Goal: Information Seeking & Learning: Learn about a topic

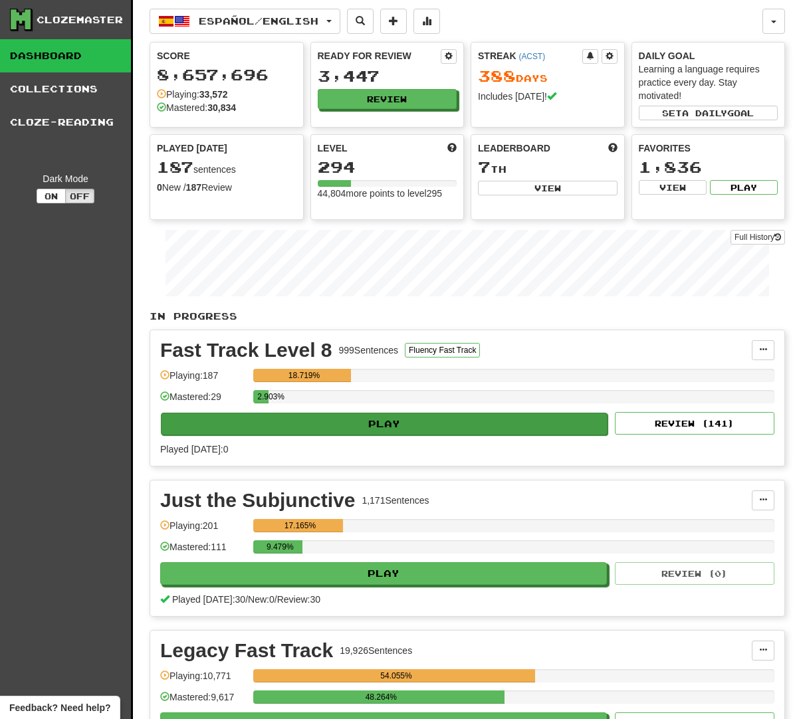
click at [412, 421] on button "Play" at bounding box center [384, 424] width 447 height 23
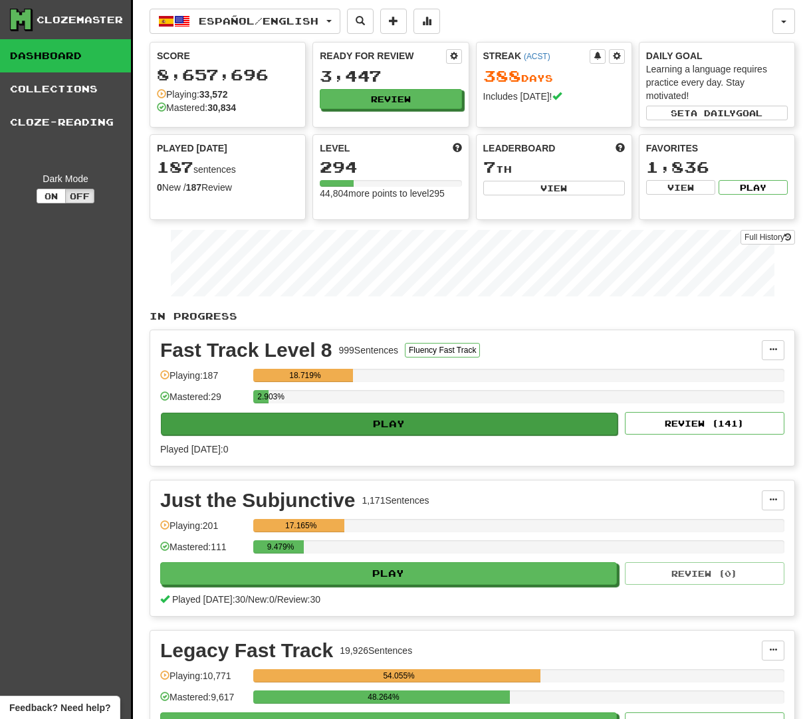
select select "********"
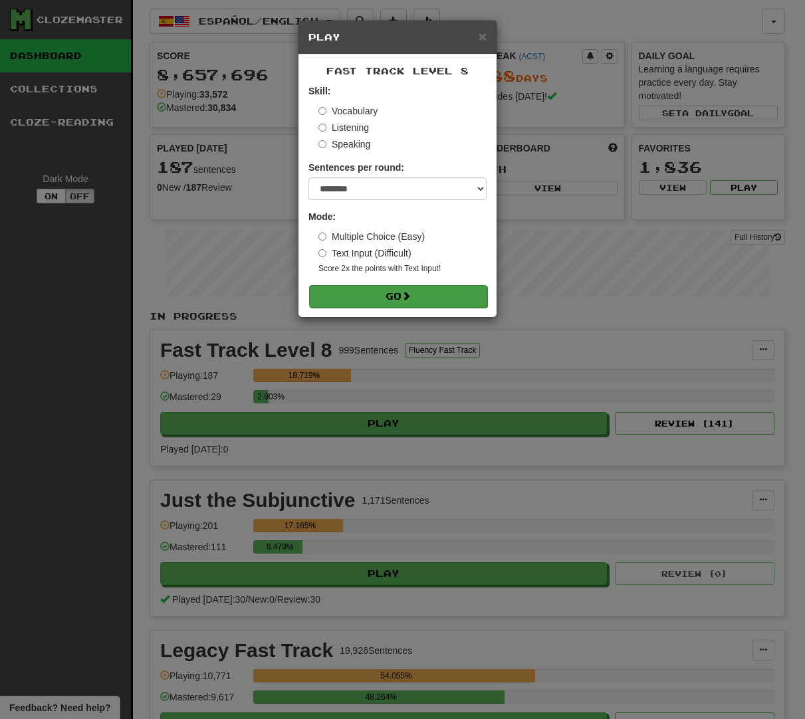
click at [388, 289] on button "Go" at bounding box center [398, 296] width 178 height 23
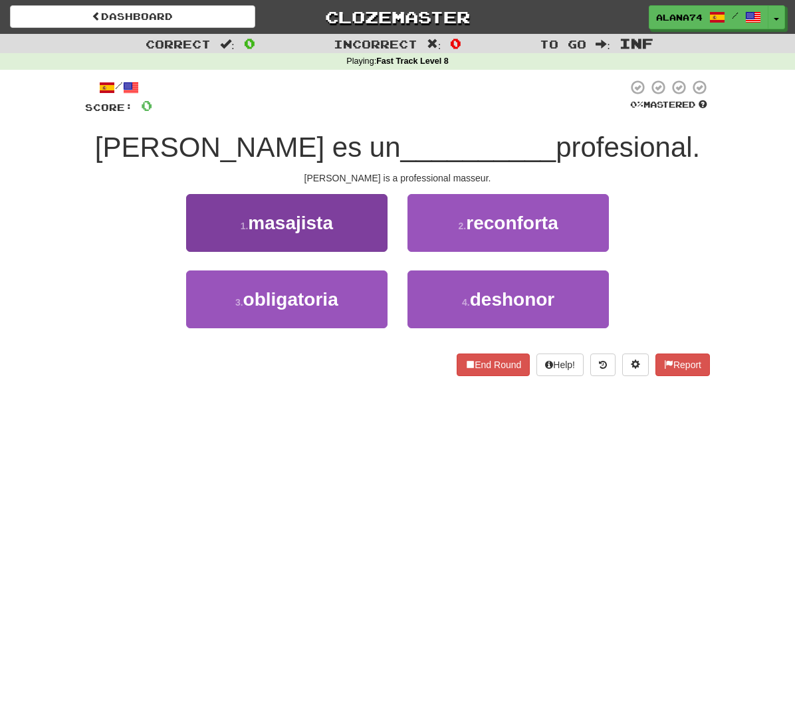
click at [348, 222] on button "1 . masajista" at bounding box center [286, 223] width 201 height 58
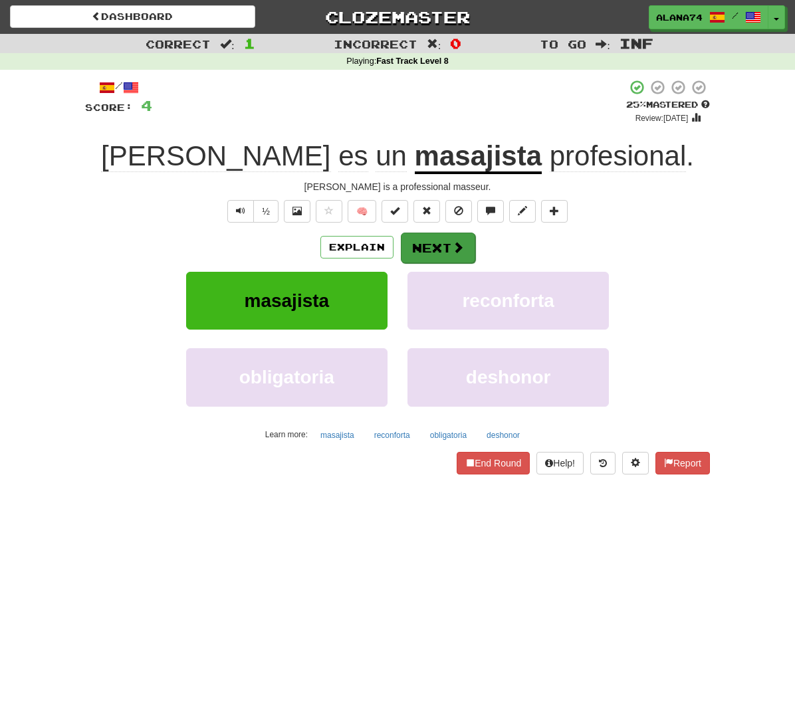
click at [441, 245] on button "Next" at bounding box center [438, 248] width 74 height 31
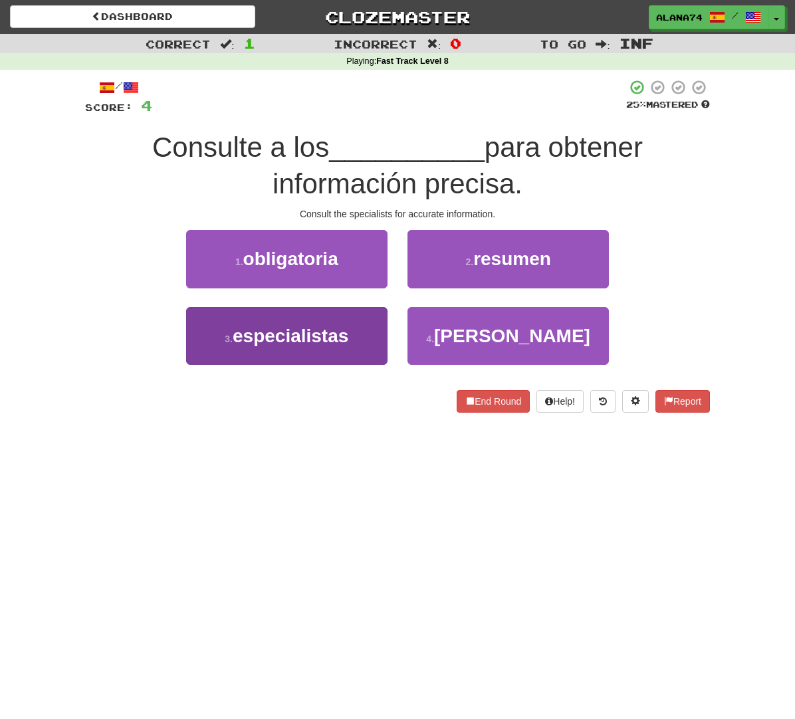
click at [352, 324] on button "3 . especialistas" at bounding box center [286, 336] width 201 height 58
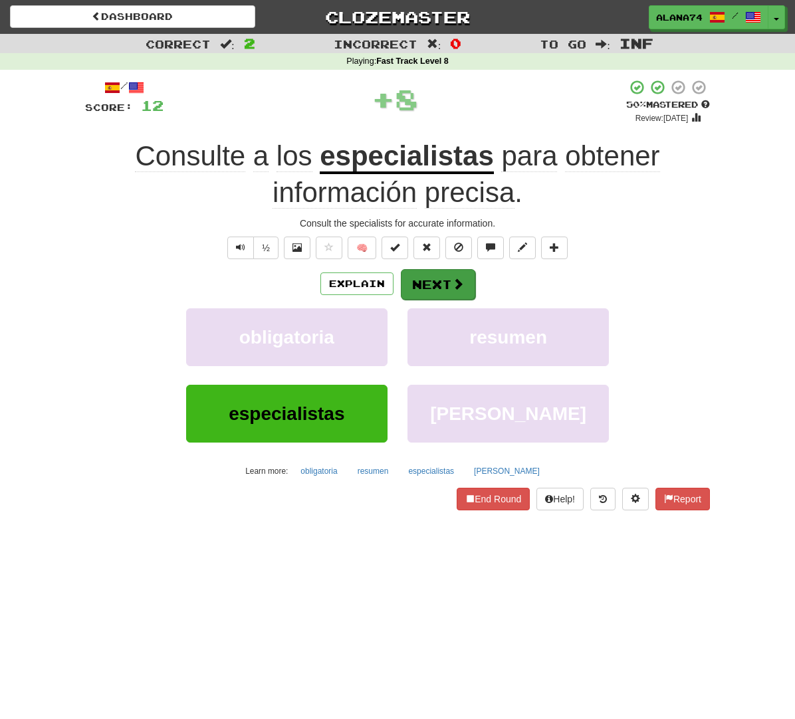
click at [438, 272] on button "Next" at bounding box center [438, 284] width 74 height 31
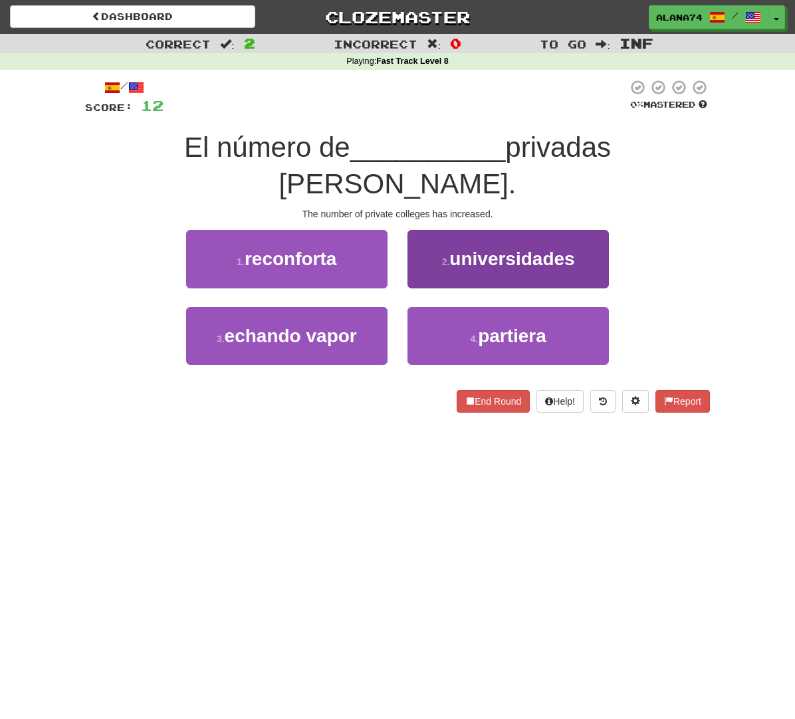
click at [461, 243] on button "2 . universidades" at bounding box center [507, 259] width 201 height 58
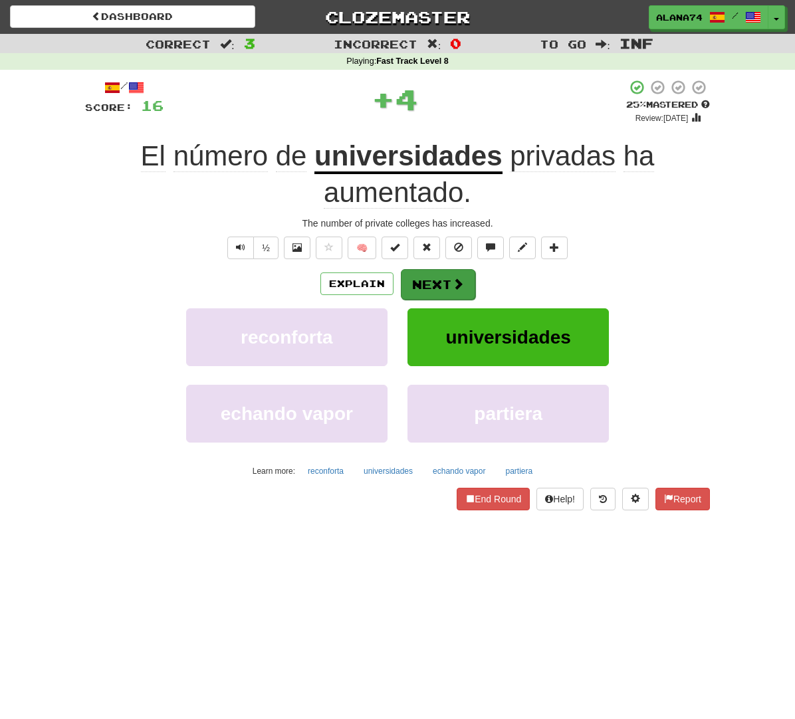
click at [440, 278] on button "Next" at bounding box center [438, 284] width 74 height 31
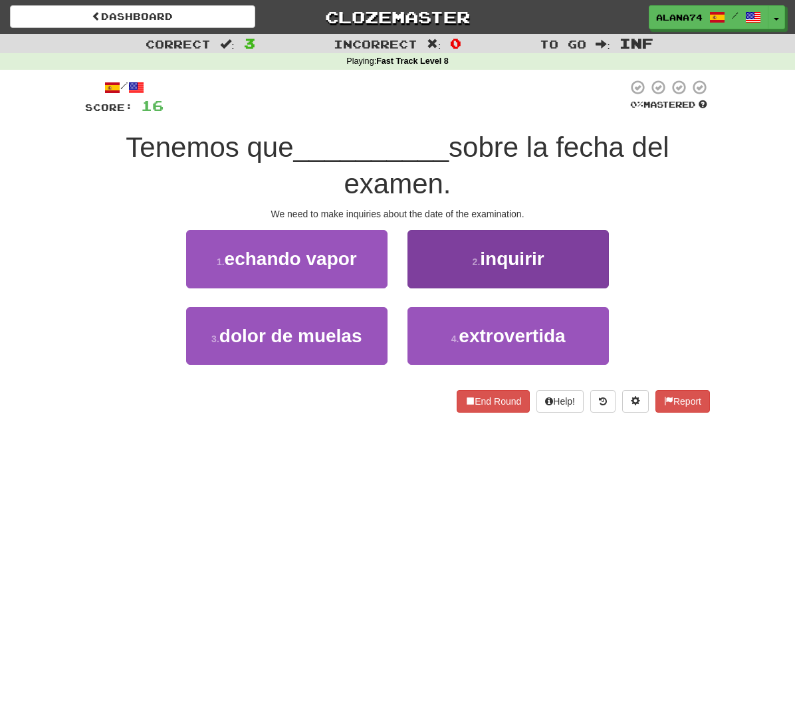
click at [442, 275] on button "2 . inquirir" at bounding box center [507, 259] width 201 height 58
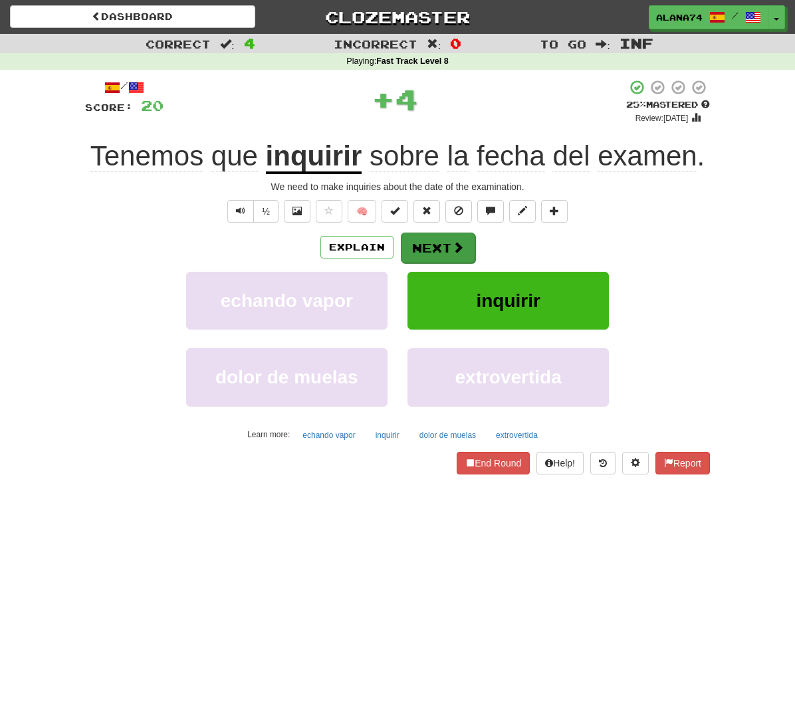
click at [430, 246] on button "Next" at bounding box center [438, 248] width 74 height 31
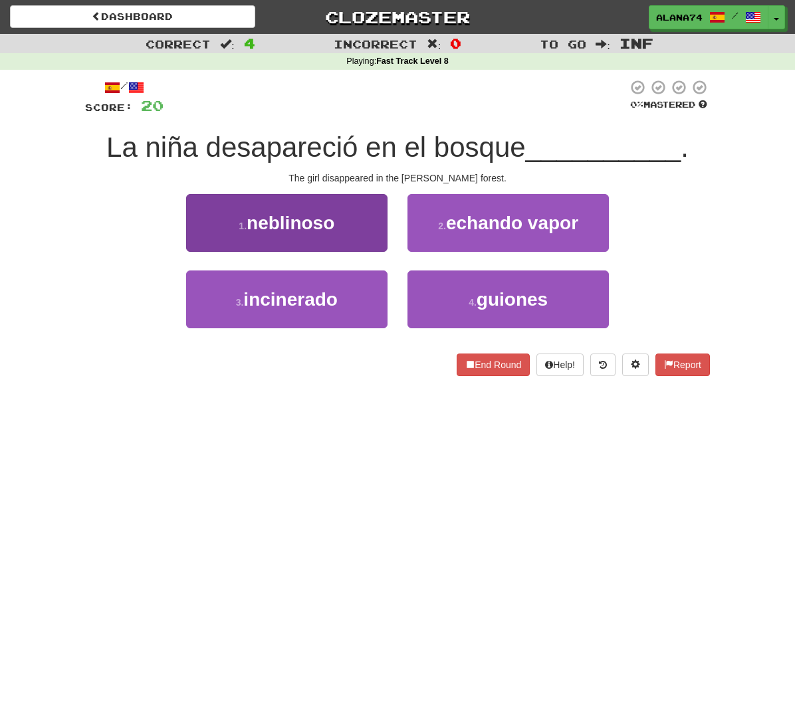
click at [367, 231] on button "1 . neblinoso" at bounding box center [286, 223] width 201 height 58
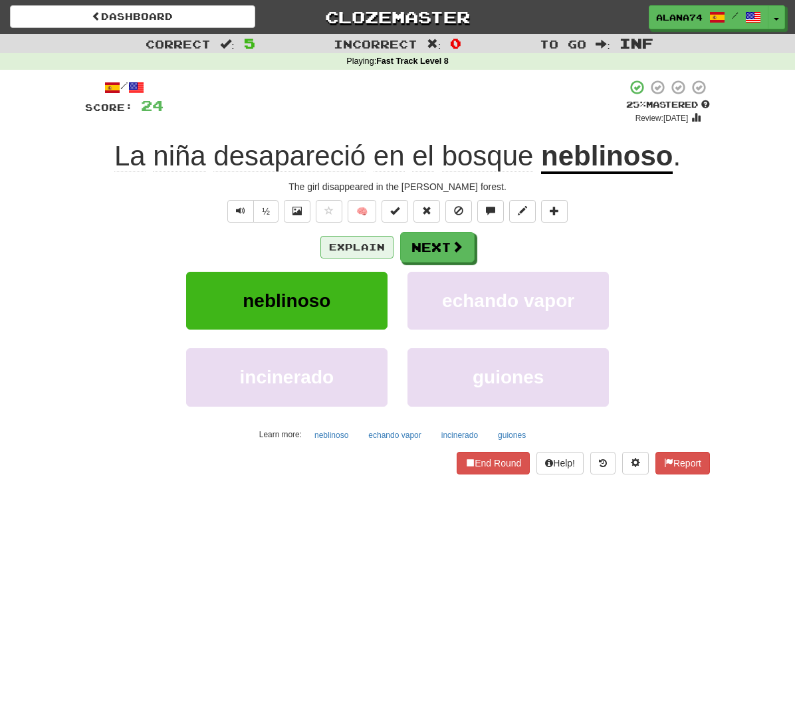
click at [350, 246] on button "Explain" at bounding box center [356, 247] width 73 height 23
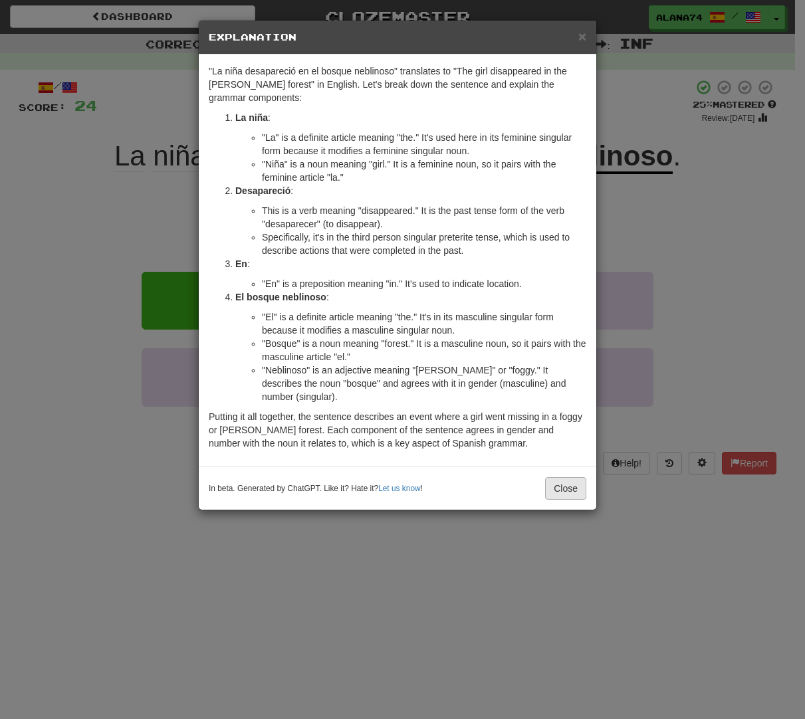
click at [555, 478] on button "Close" at bounding box center [565, 488] width 41 height 23
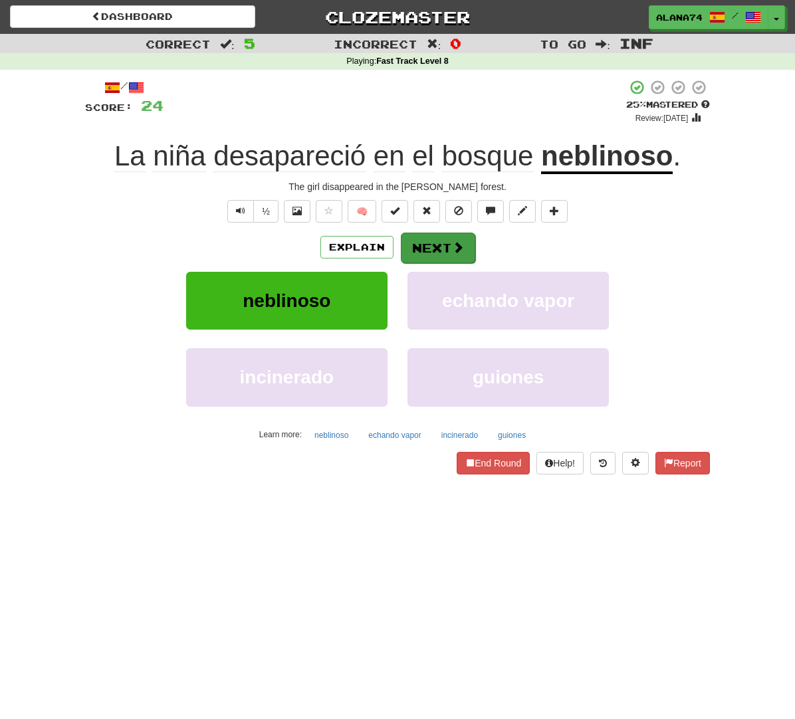
click at [431, 249] on button "Next" at bounding box center [438, 248] width 74 height 31
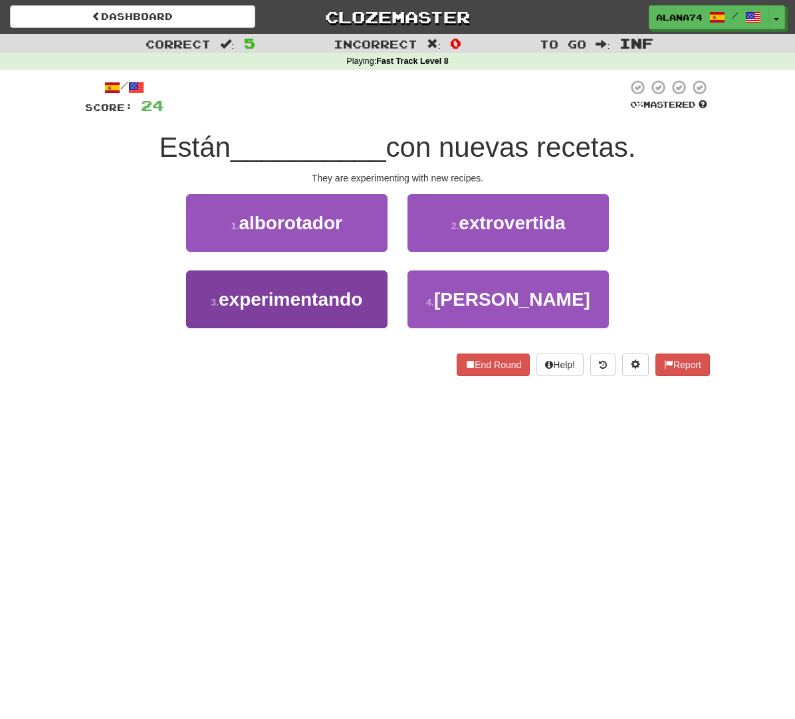
click at [340, 295] on span "experimentando" at bounding box center [291, 299] width 144 height 21
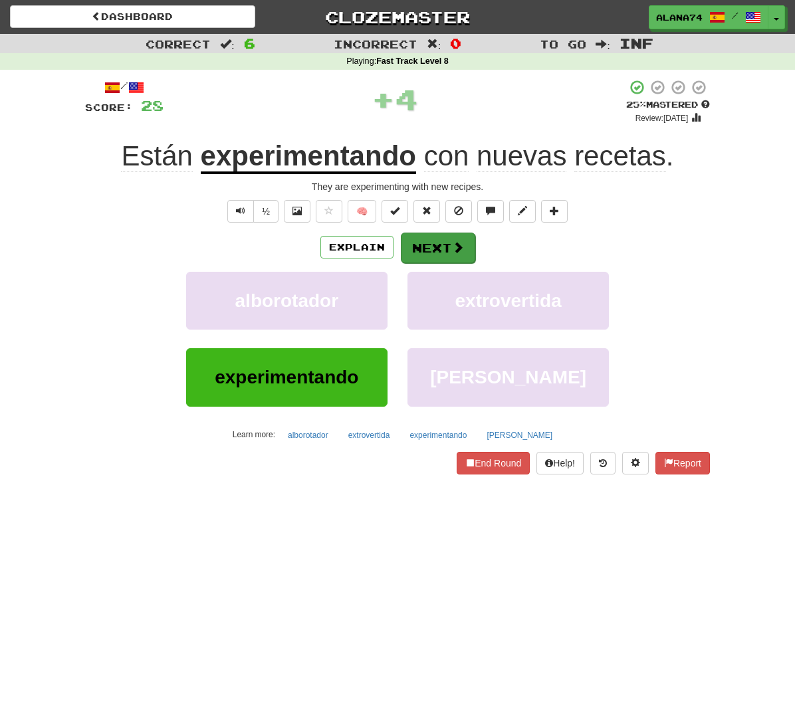
click at [433, 241] on button "Next" at bounding box center [438, 248] width 74 height 31
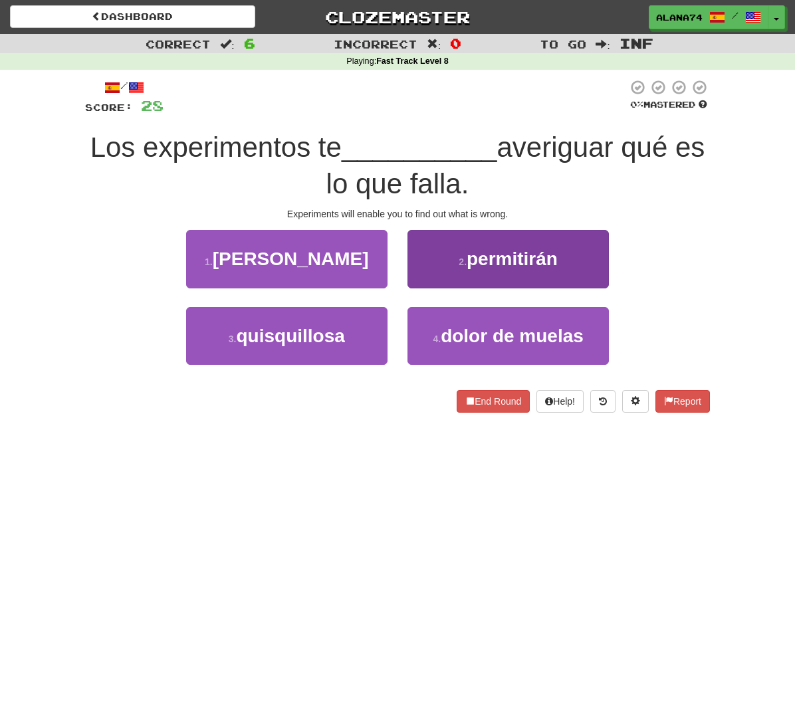
click at [471, 259] on span "permitirán" at bounding box center [512, 259] width 91 height 21
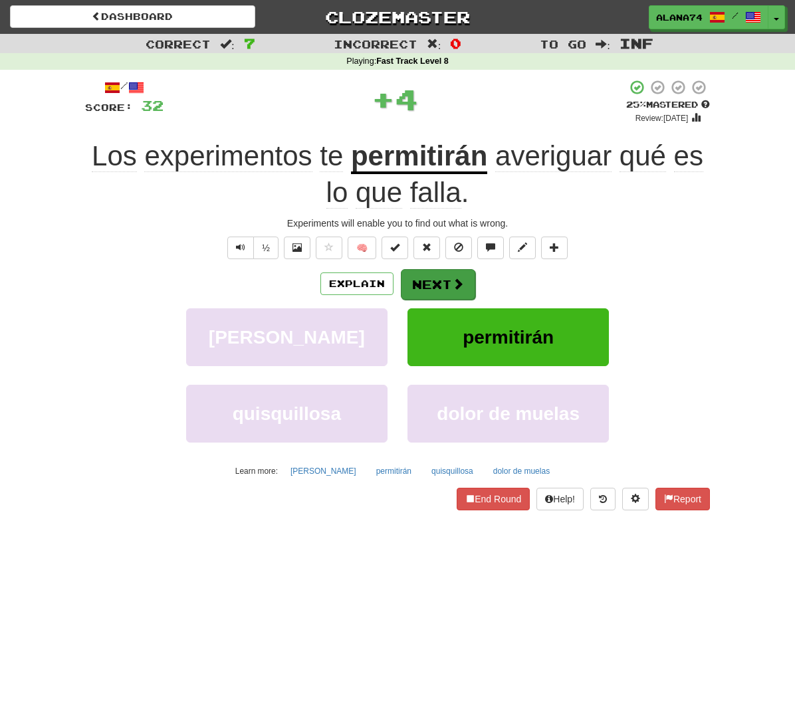
click at [433, 284] on button "Next" at bounding box center [438, 284] width 74 height 31
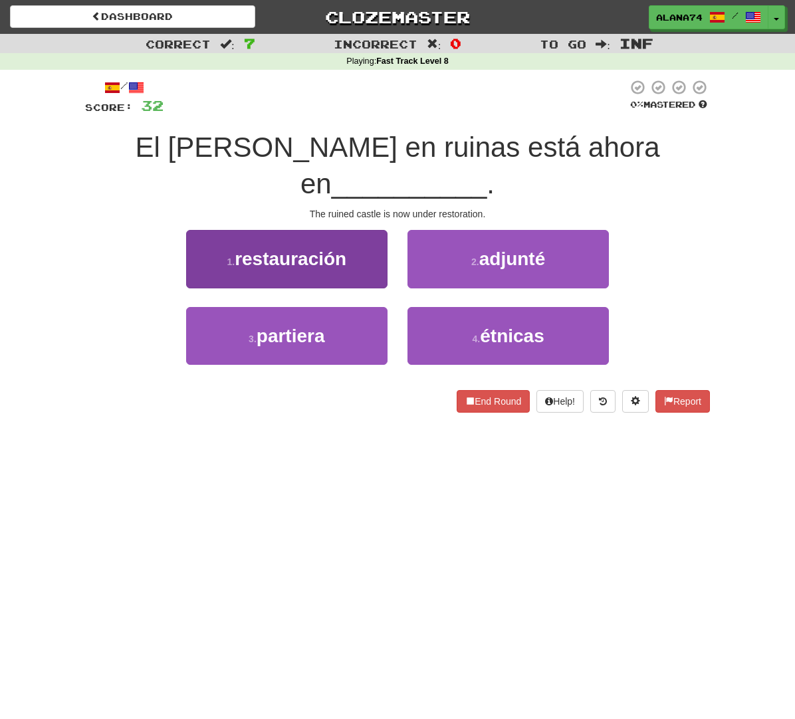
click at [354, 230] on button "1 . restauración" at bounding box center [286, 259] width 201 height 58
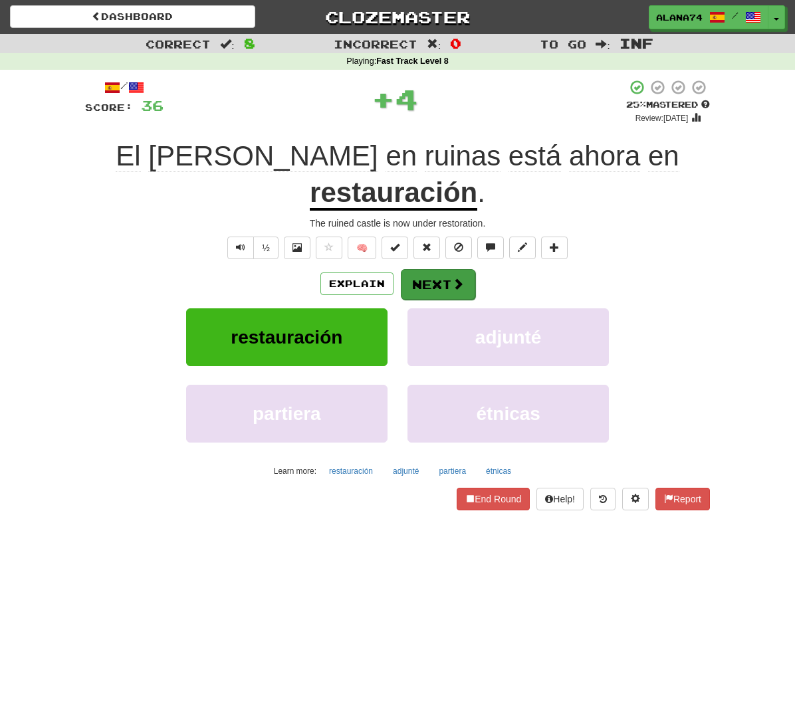
click at [416, 269] on button "Next" at bounding box center [438, 284] width 74 height 31
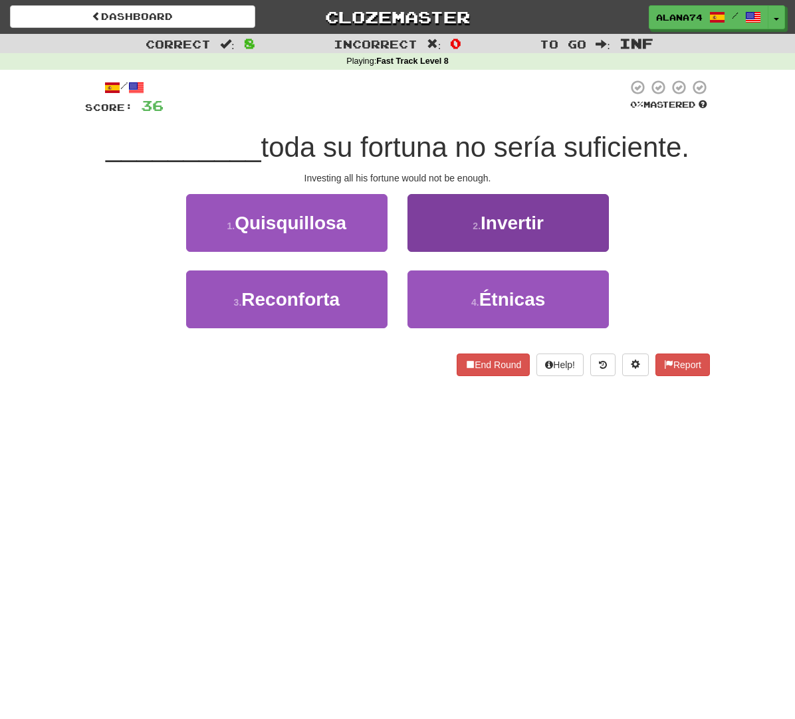
click at [455, 231] on button "2 . Invertir" at bounding box center [507, 223] width 201 height 58
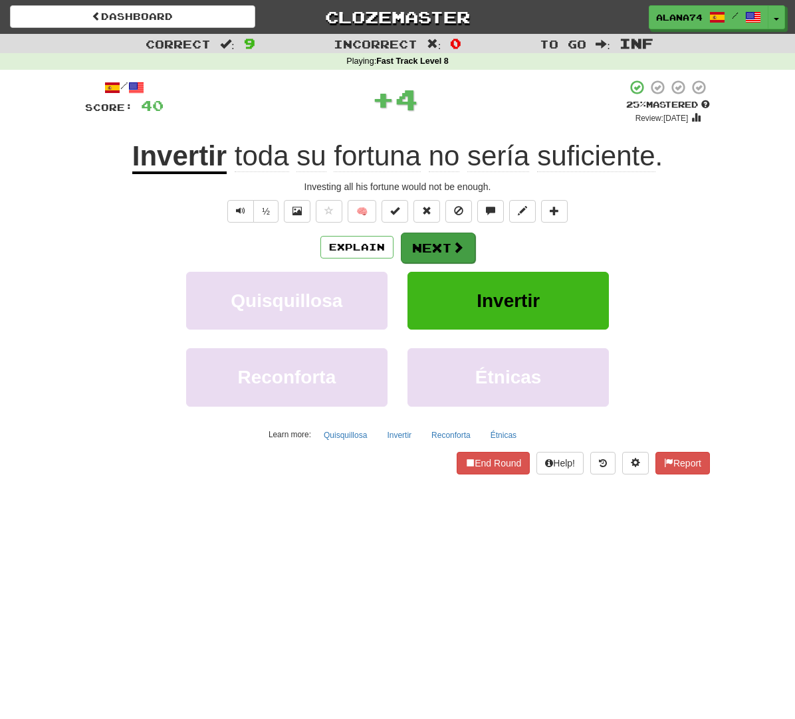
click at [441, 243] on button "Next" at bounding box center [438, 248] width 74 height 31
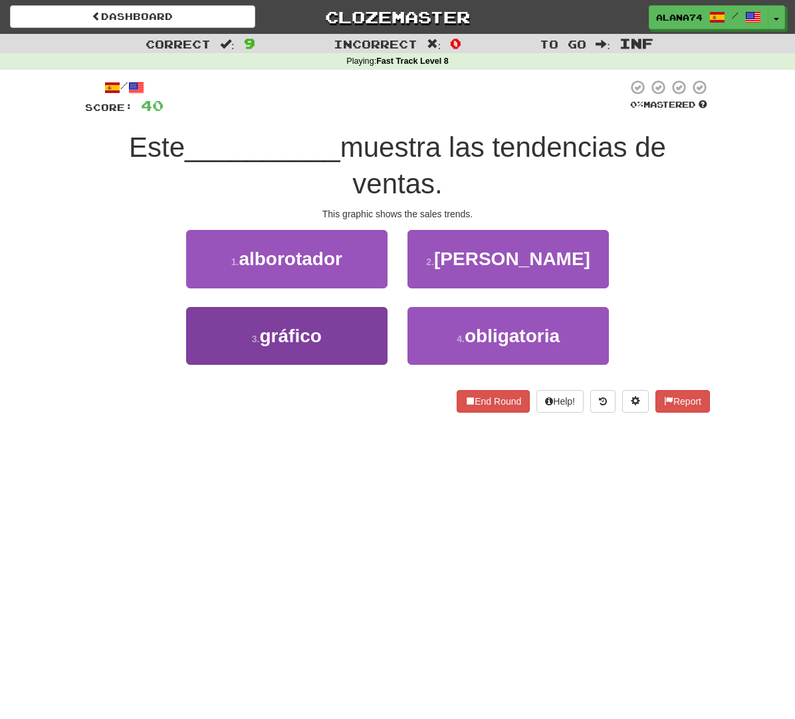
click at [352, 327] on button "3 . gráfico" at bounding box center [286, 336] width 201 height 58
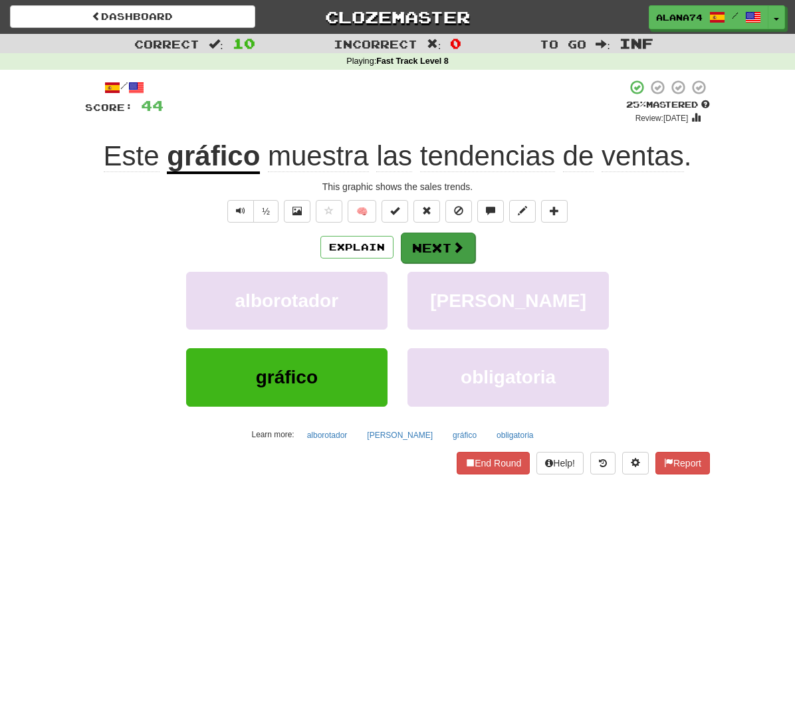
click at [422, 249] on button "Next" at bounding box center [438, 248] width 74 height 31
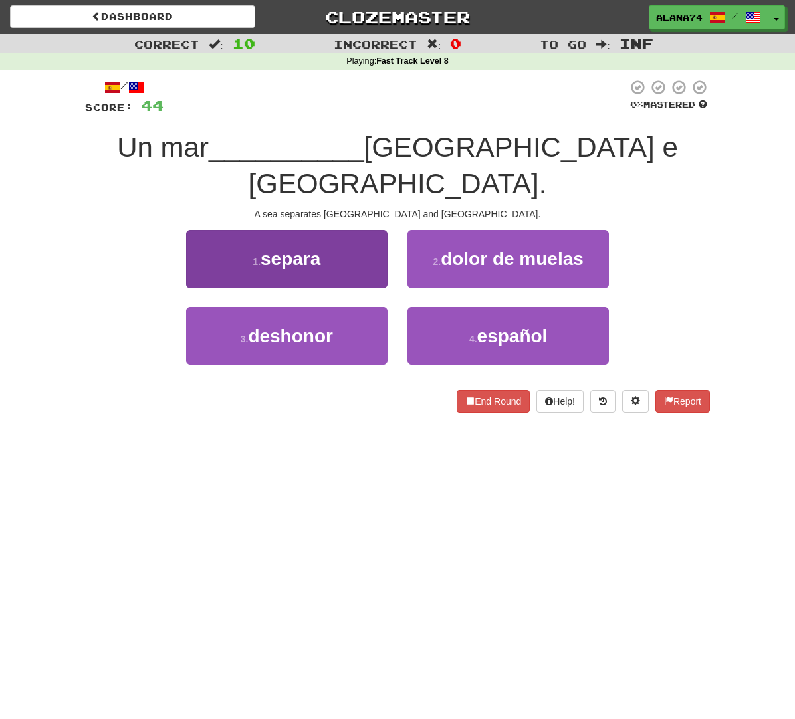
click at [376, 239] on button "1 . separa" at bounding box center [286, 259] width 201 height 58
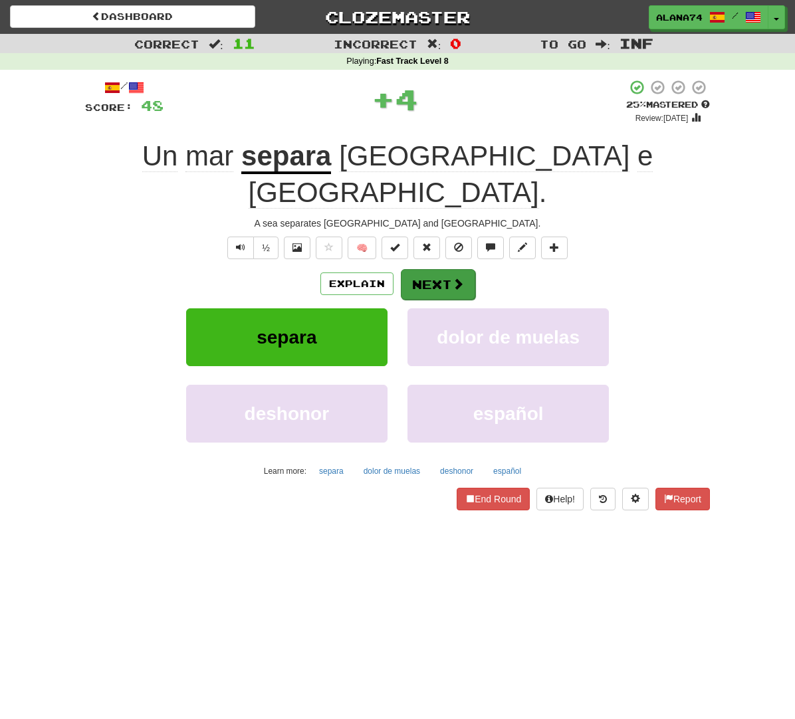
click at [411, 269] on button "Next" at bounding box center [438, 284] width 74 height 31
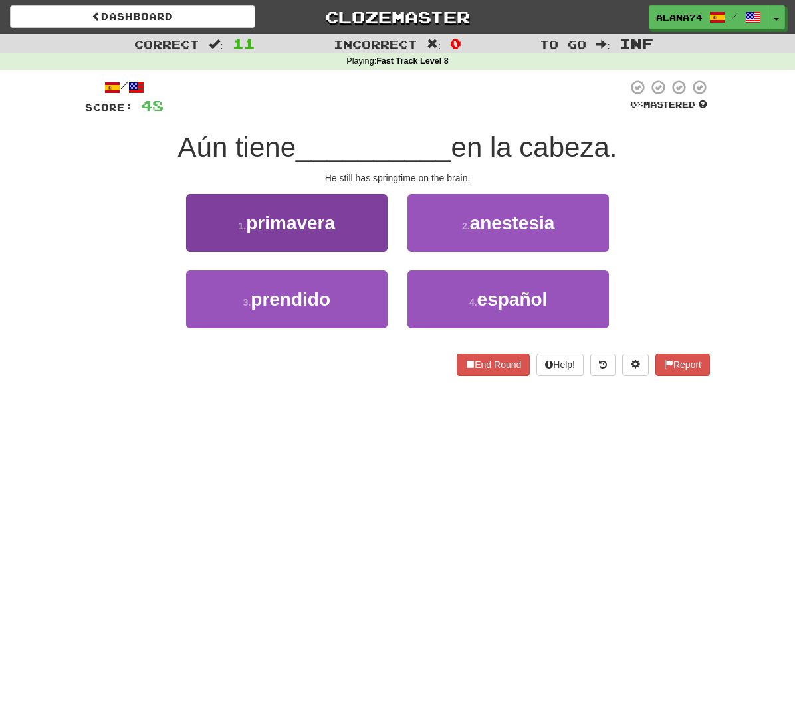
click at [367, 236] on button "1 . primavera" at bounding box center [286, 223] width 201 height 58
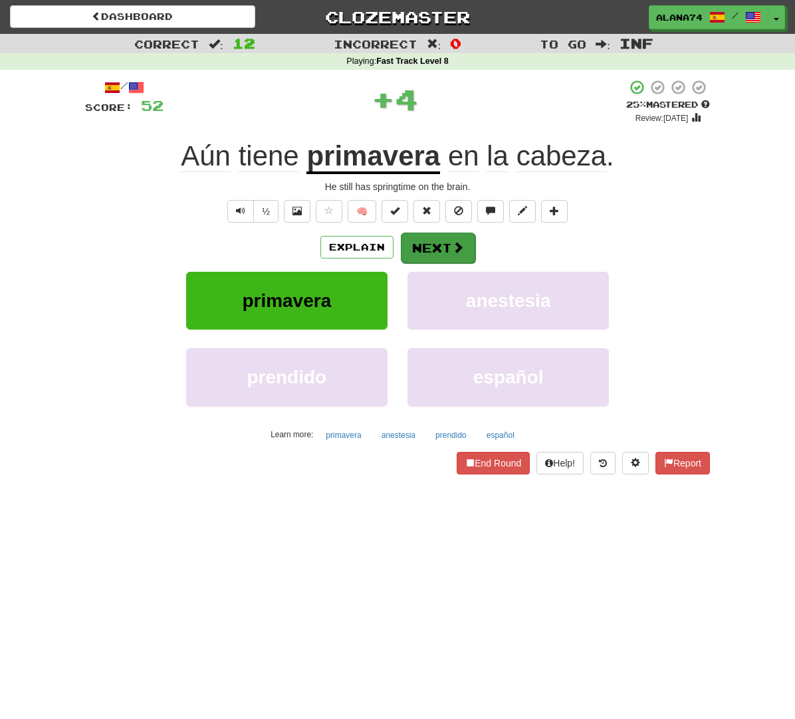
click at [419, 244] on button "Next" at bounding box center [438, 248] width 74 height 31
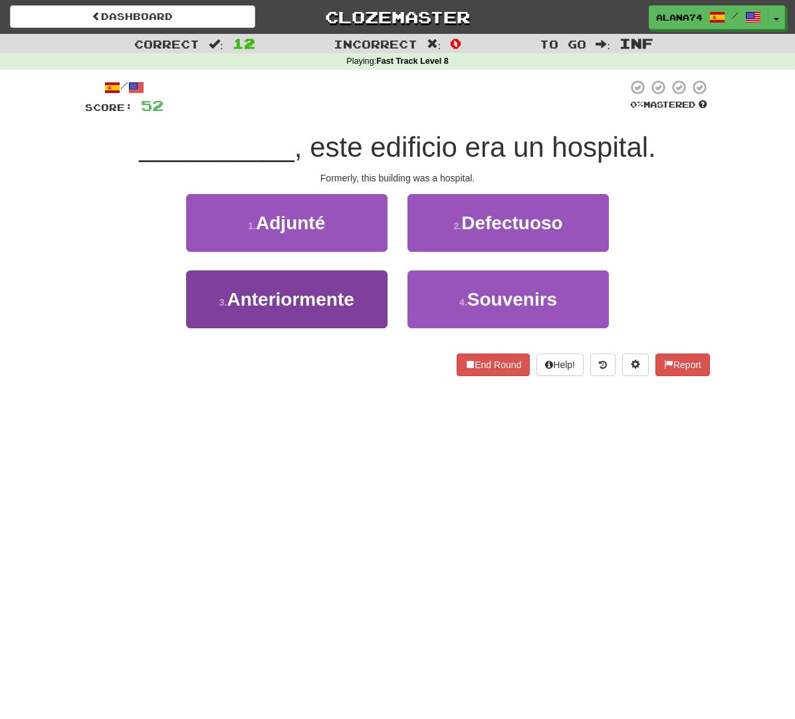
click at [328, 304] on span "Anteriormente" at bounding box center [290, 299] width 127 height 21
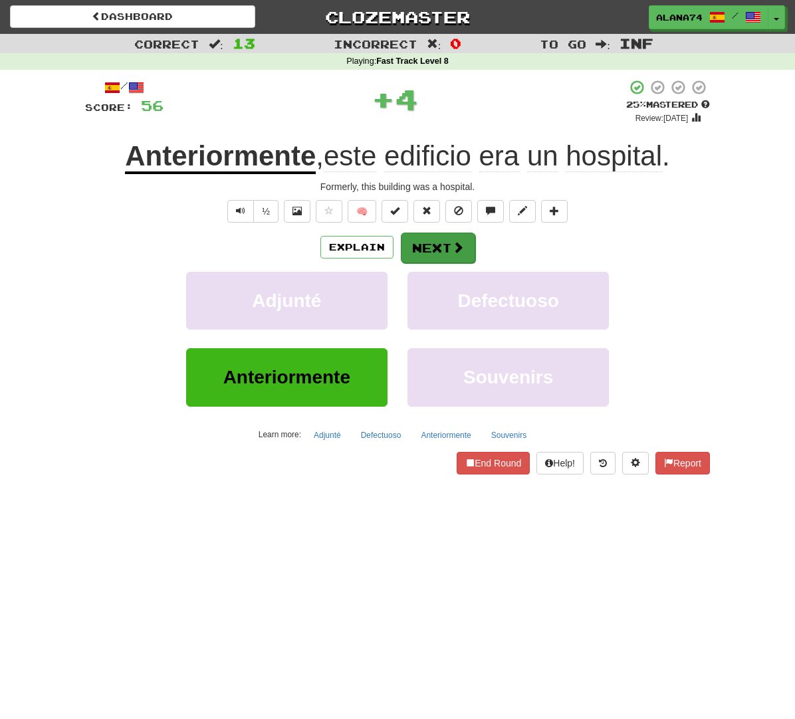
click at [417, 240] on button "Next" at bounding box center [438, 248] width 74 height 31
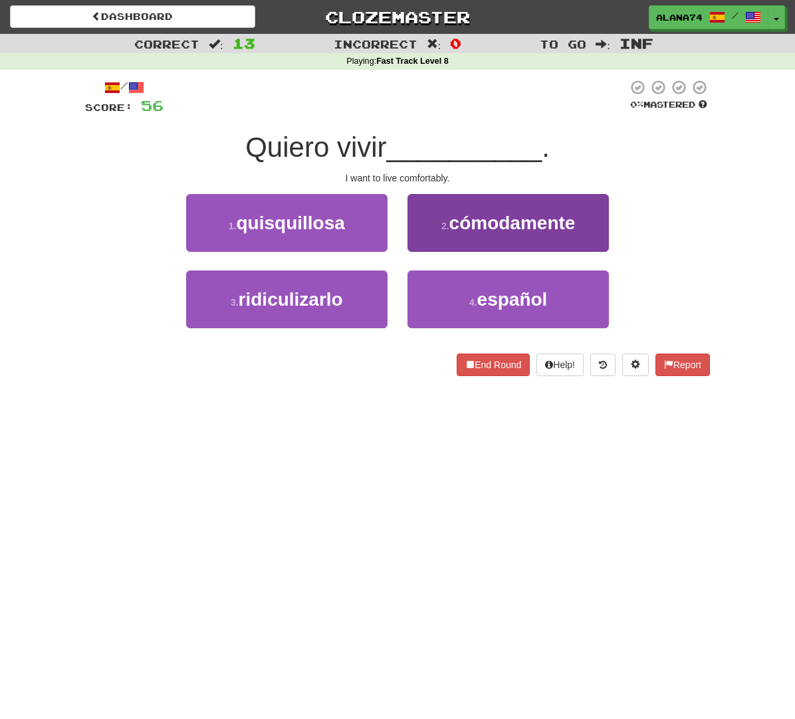
click at [451, 231] on span "cómodamente" at bounding box center [512, 223] width 126 height 21
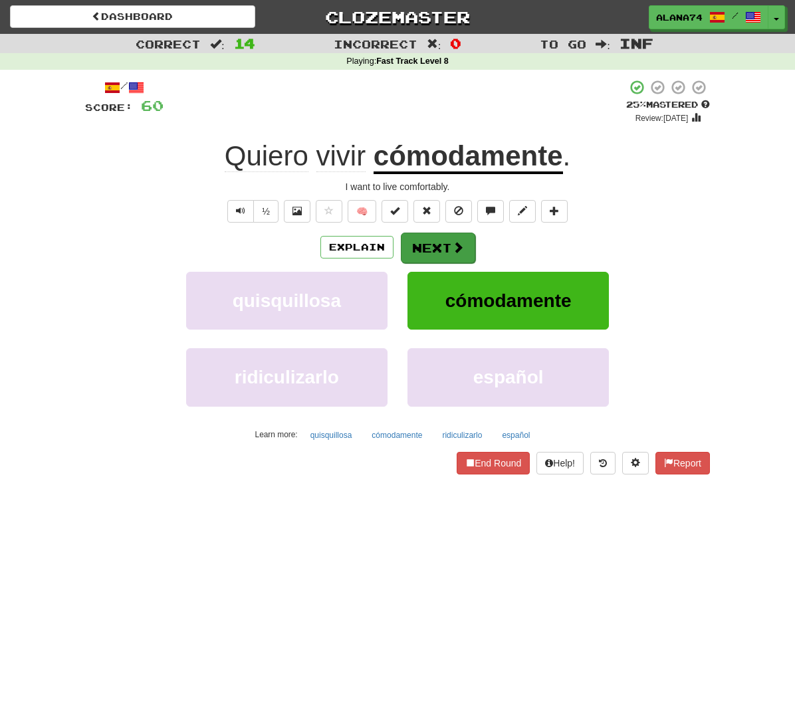
click at [444, 247] on button "Next" at bounding box center [438, 248] width 74 height 31
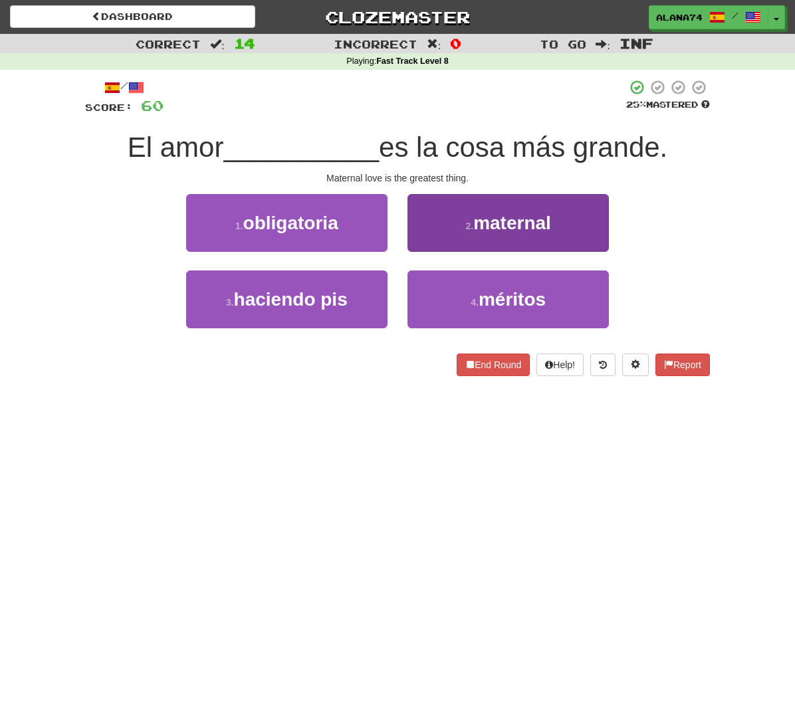
click at [471, 229] on small "2 ." at bounding box center [469, 226] width 8 height 11
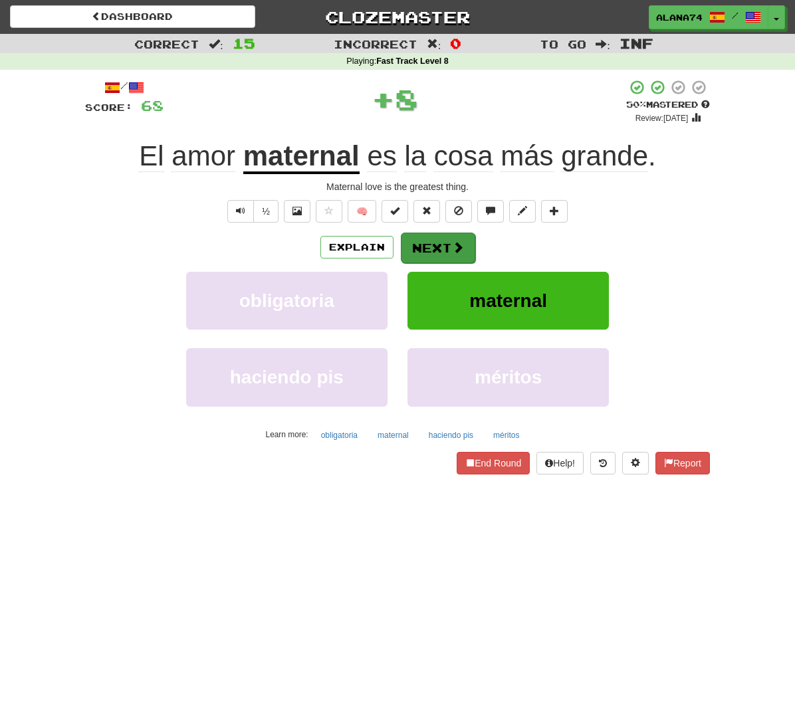
click at [435, 236] on button "Next" at bounding box center [438, 248] width 74 height 31
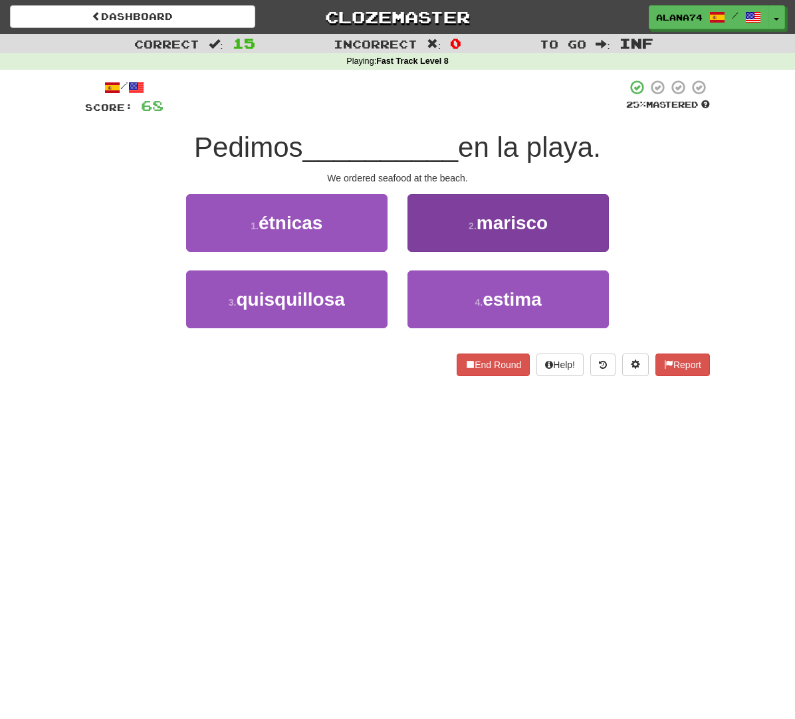
click at [453, 233] on button "2 . marisco" at bounding box center [507, 223] width 201 height 58
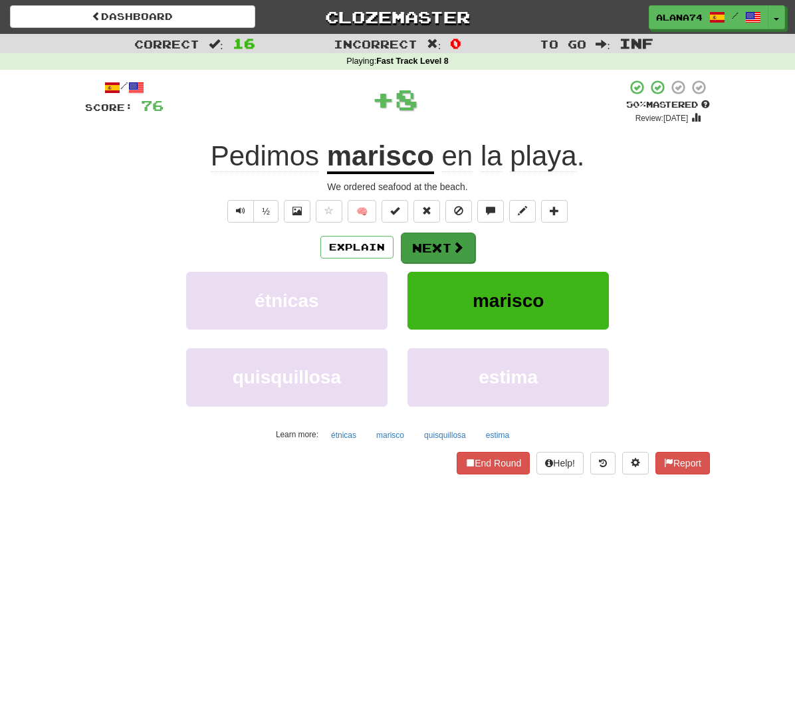
click at [451, 239] on button "Next" at bounding box center [438, 248] width 74 height 31
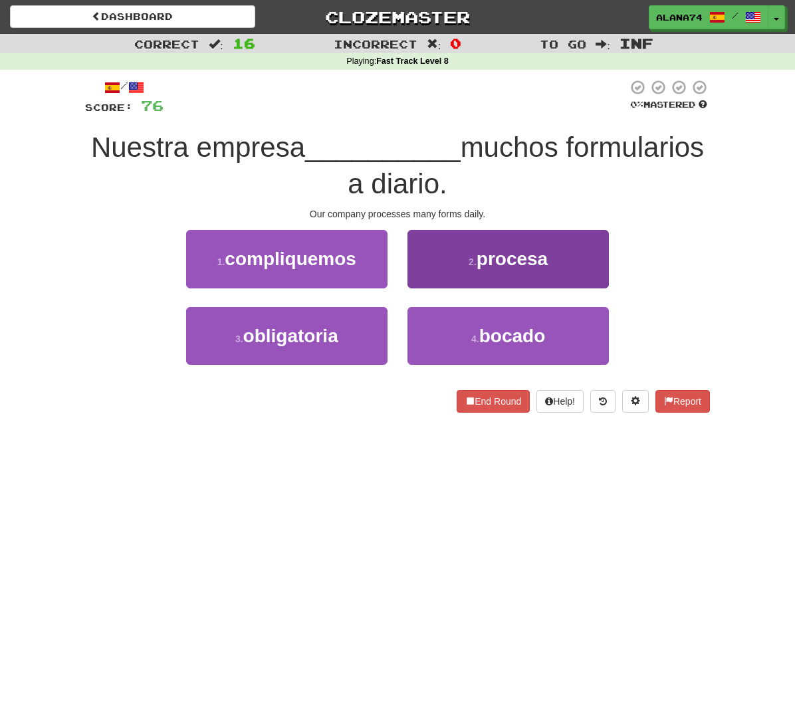
click at [467, 249] on button "2 . procesa" at bounding box center [507, 259] width 201 height 58
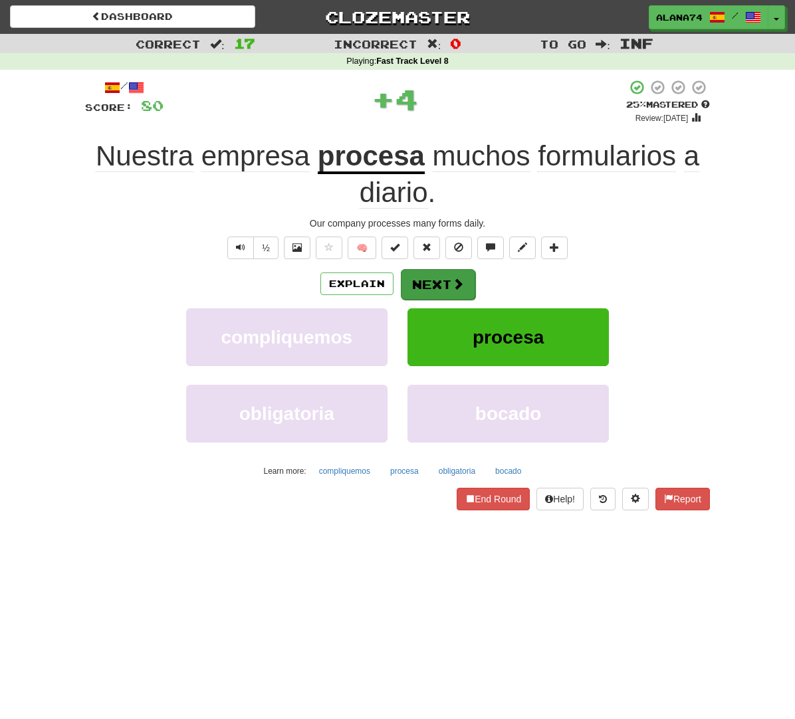
click at [447, 275] on button "Next" at bounding box center [438, 284] width 74 height 31
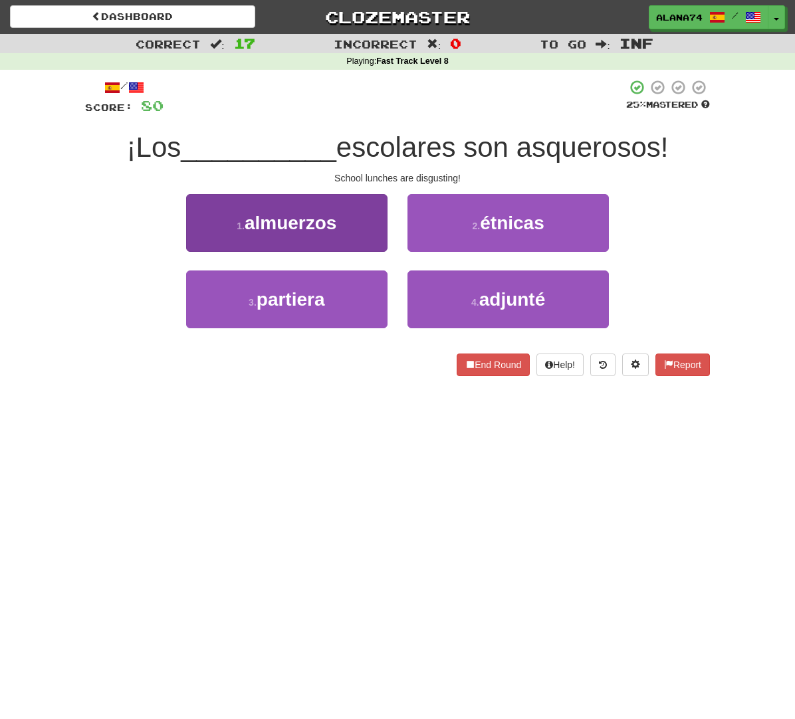
click at [357, 240] on button "1 . almuerzos" at bounding box center [286, 223] width 201 height 58
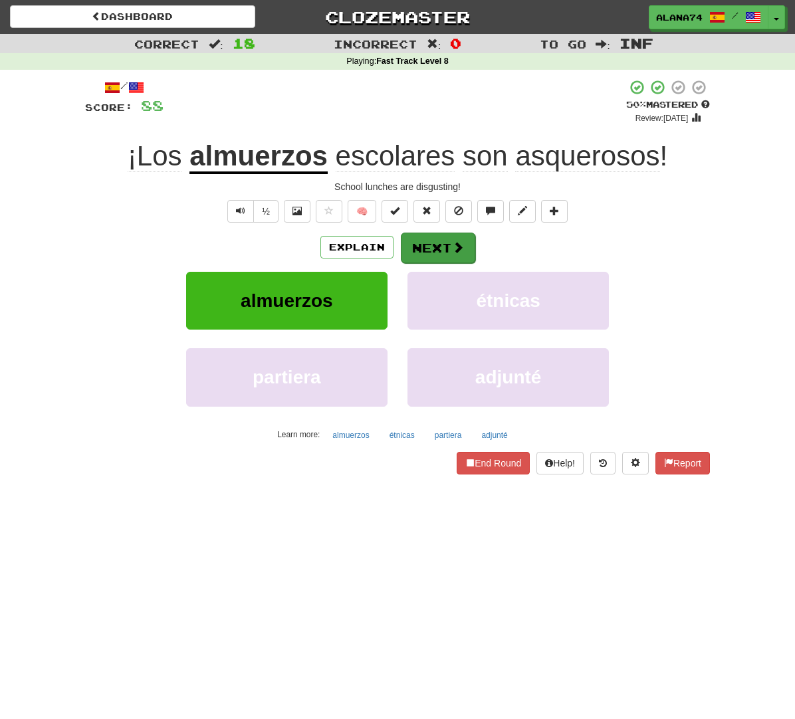
click at [431, 239] on button "Next" at bounding box center [438, 248] width 74 height 31
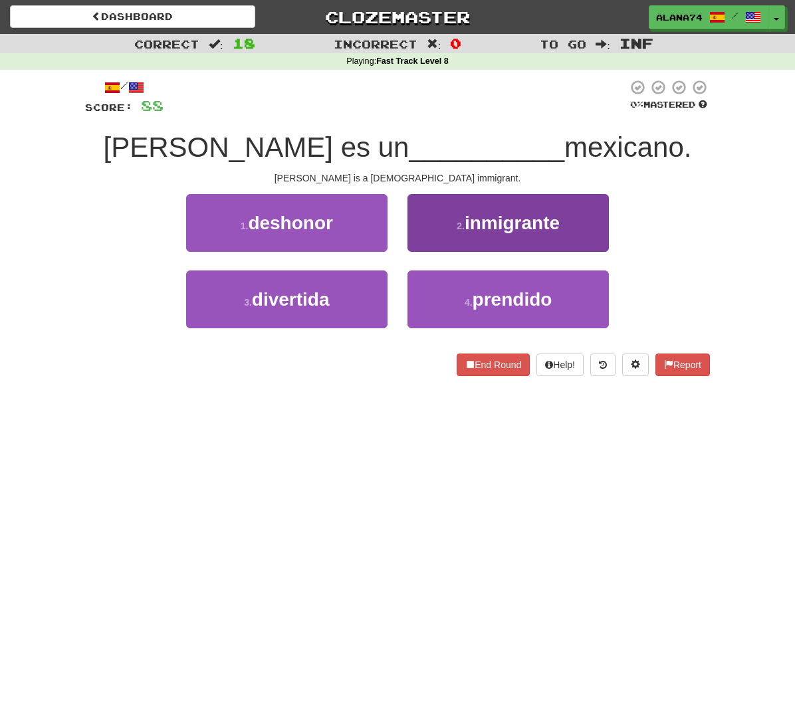
click at [463, 228] on small "2 ." at bounding box center [461, 226] width 8 height 11
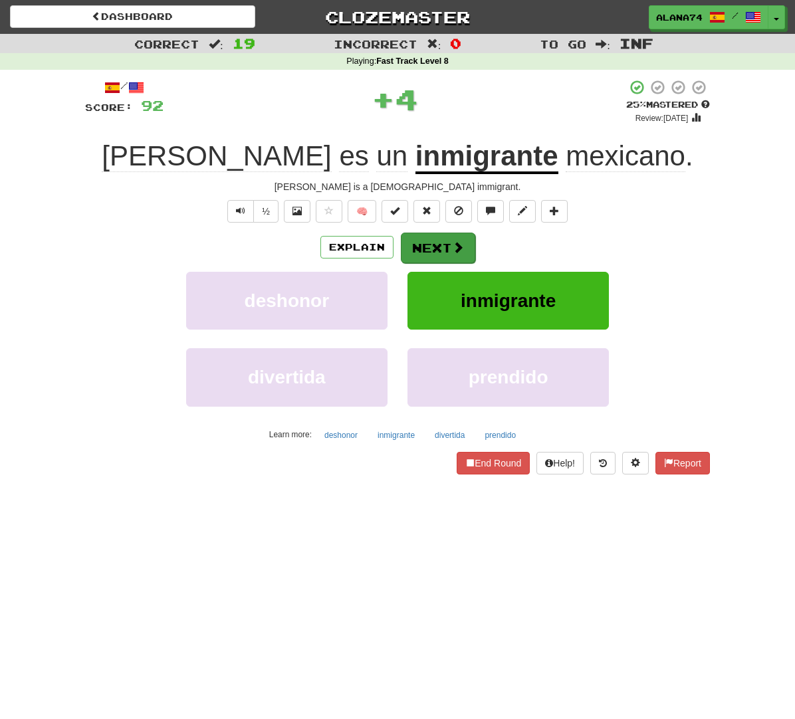
click at [439, 241] on button "Next" at bounding box center [438, 248] width 74 height 31
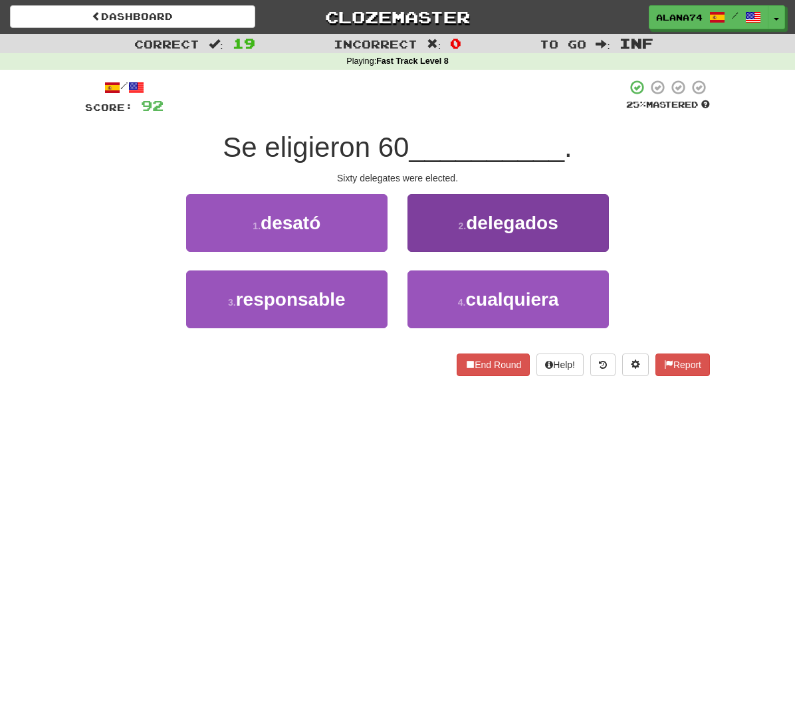
click at [463, 234] on button "2 . delegados" at bounding box center [507, 223] width 201 height 58
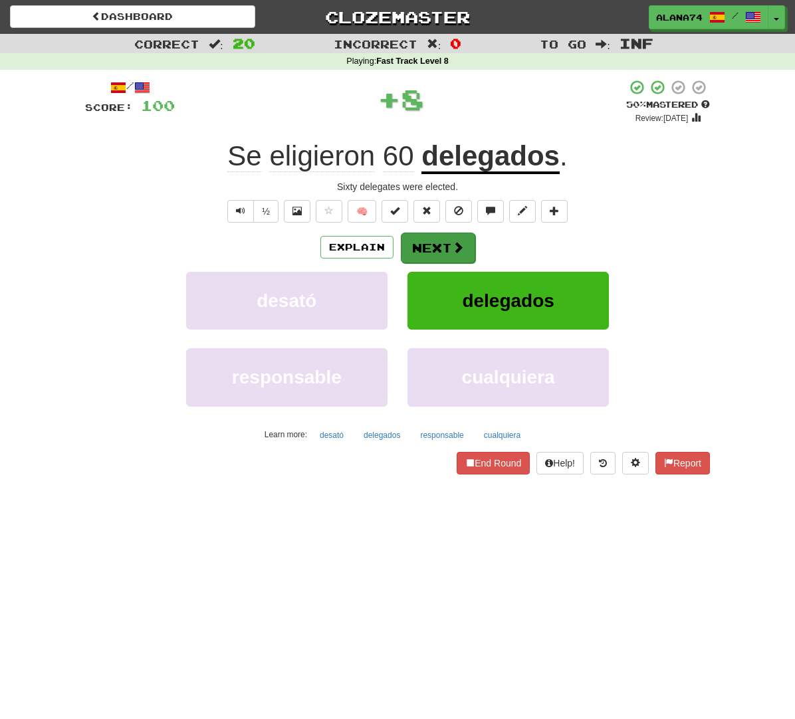
click at [427, 246] on button "Next" at bounding box center [438, 248] width 74 height 31
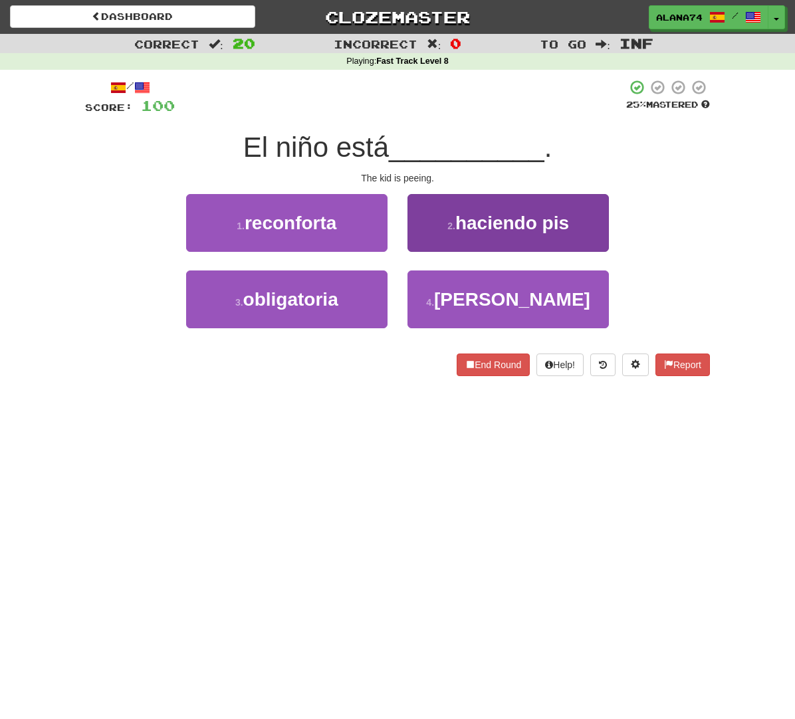
click at [451, 231] on button "2 . haciendo pis" at bounding box center [507, 223] width 201 height 58
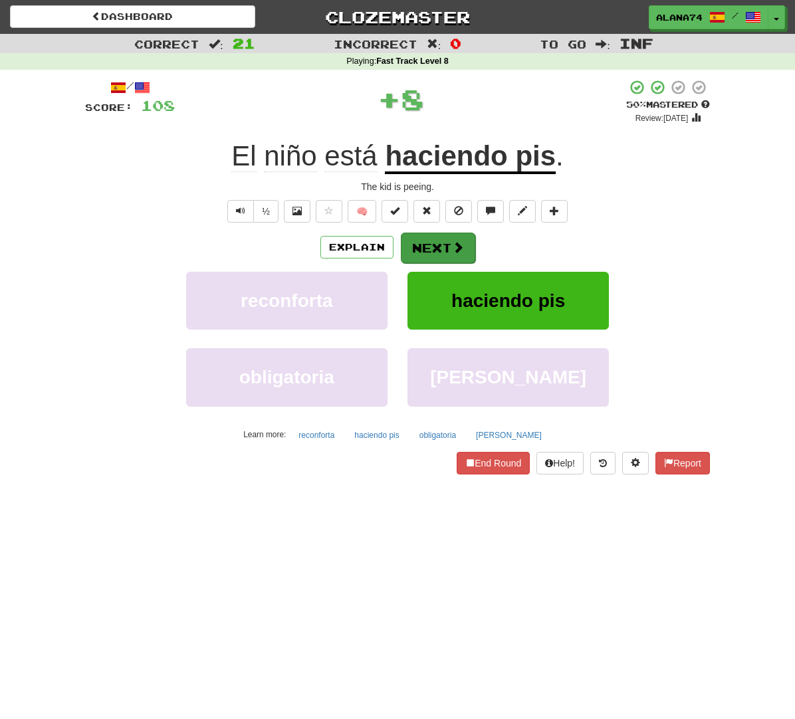
click at [444, 238] on button "Next" at bounding box center [438, 248] width 74 height 31
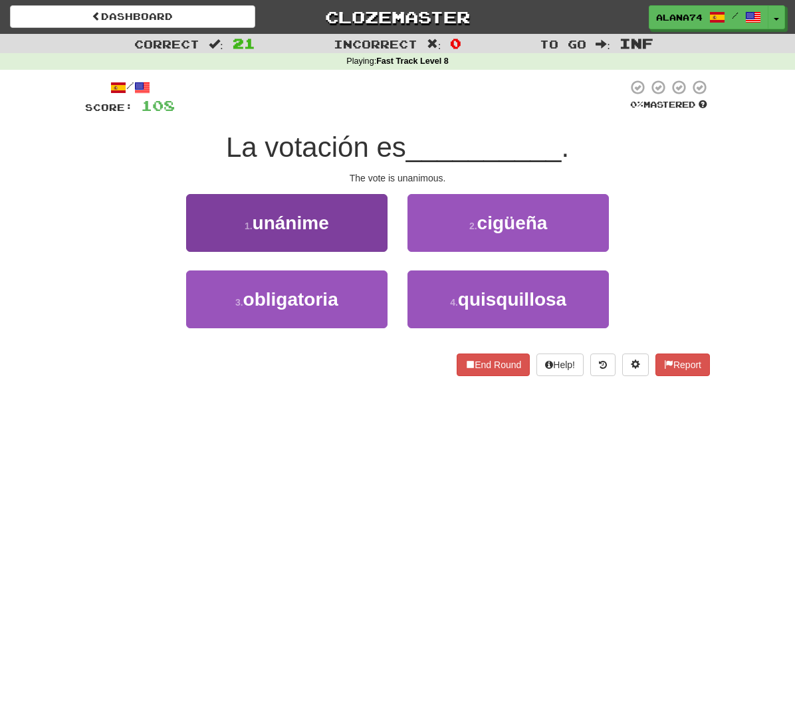
click at [366, 231] on button "1 . unánime" at bounding box center [286, 223] width 201 height 58
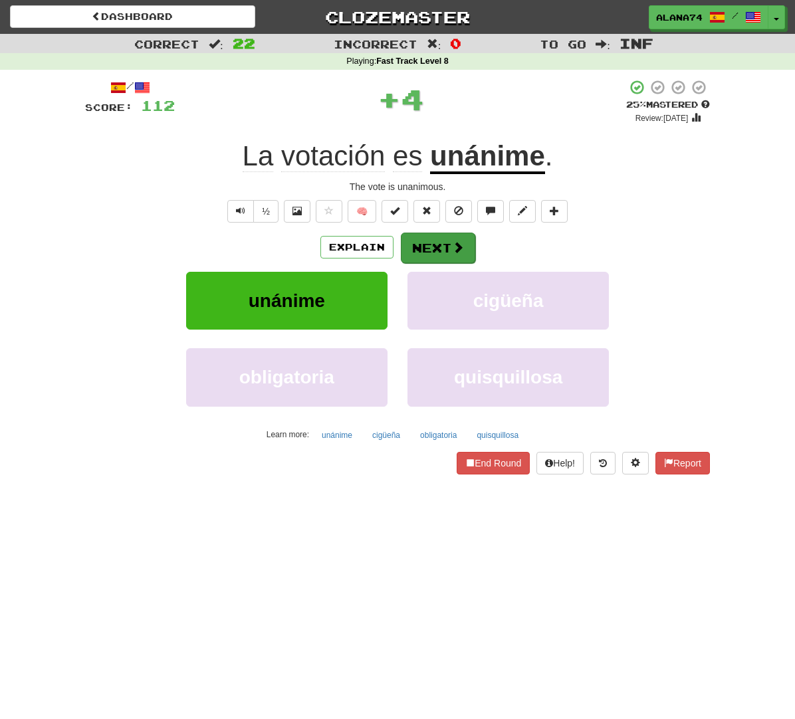
click at [425, 251] on button "Next" at bounding box center [438, 248] width 74 height 31
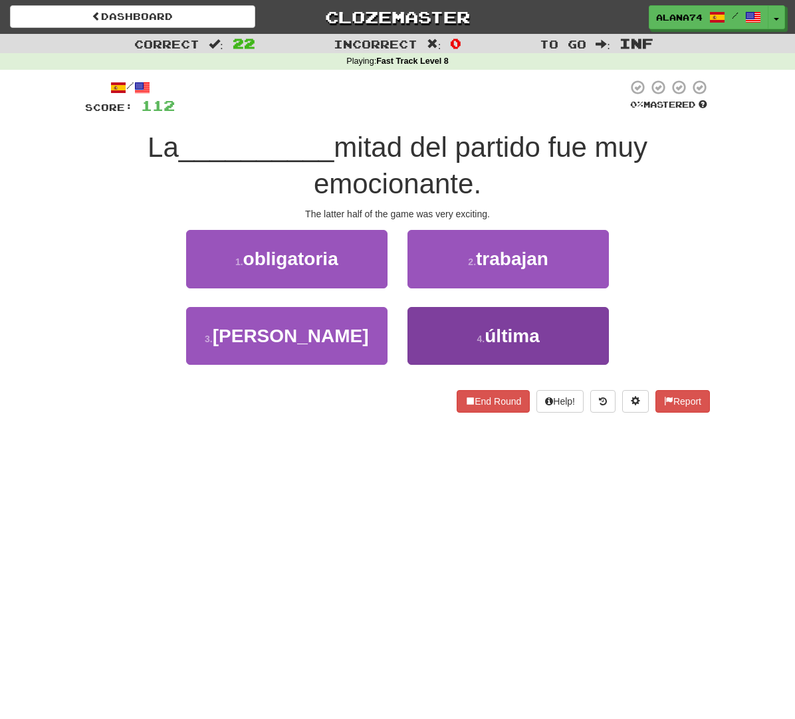
click at [436, 316] on button "4 . última" at bounding box center [507, 336] width 201 height 58
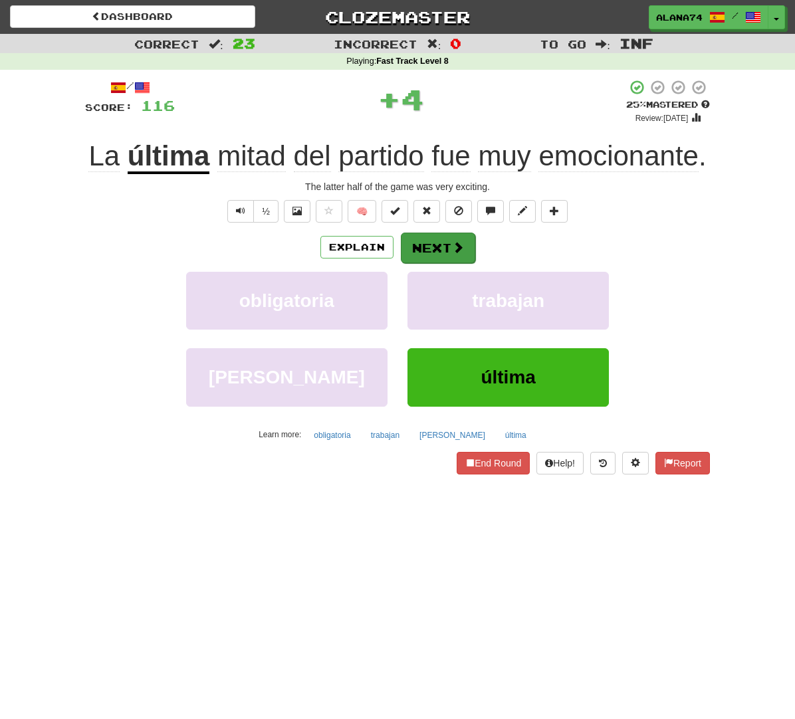
click at [433, 263] on button "Next" at bounding box center [438, 248] width 74 height 31
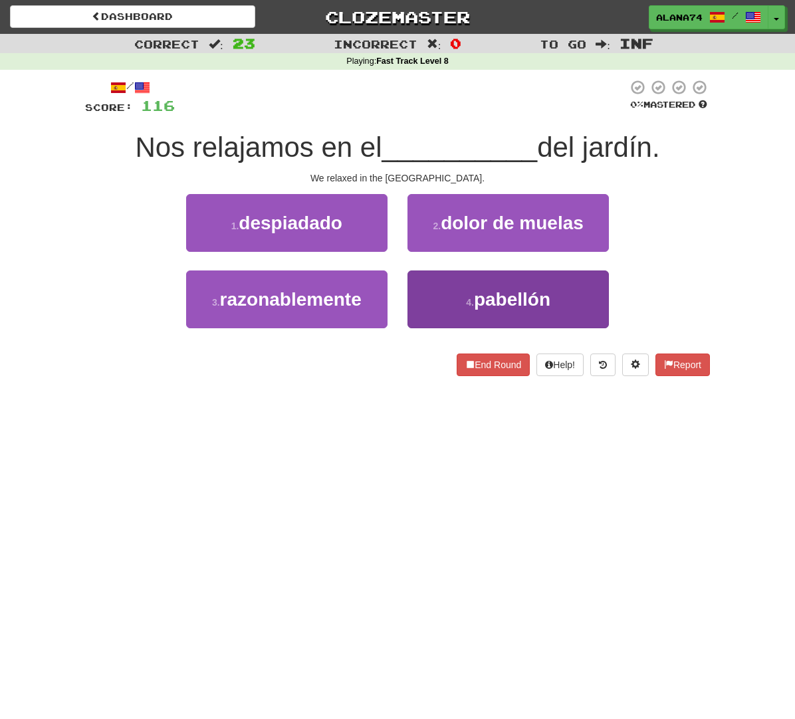
click at [477, 289] on span "pabellón" at bounding box center [512, 299] width 76 height 21
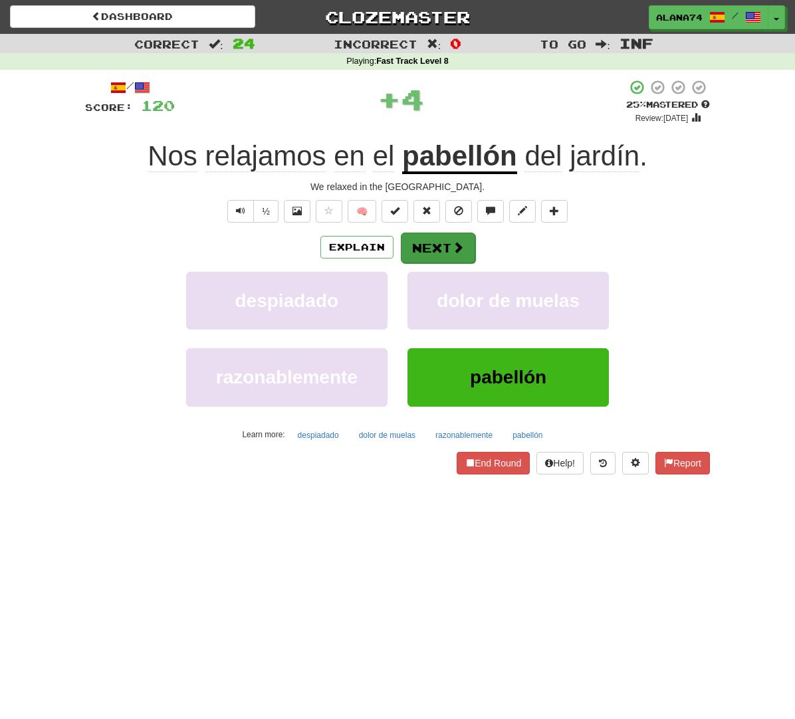
click at [443, 251] on button "Next" at bounding box center [438, 248] width 74 height 31
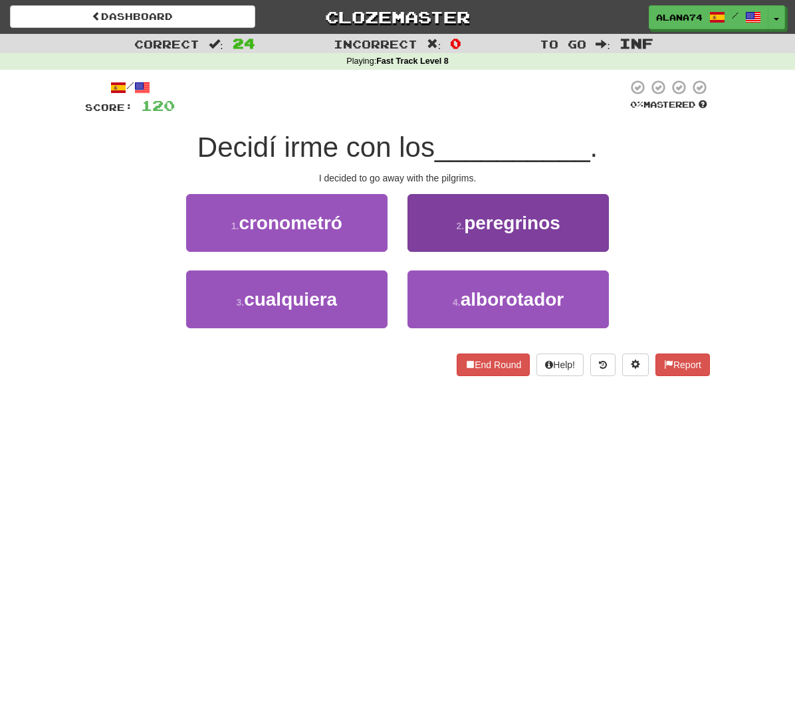
click at [469, 229] on span "peregrinos" at bounding box center [512, 223] width 96 height 21
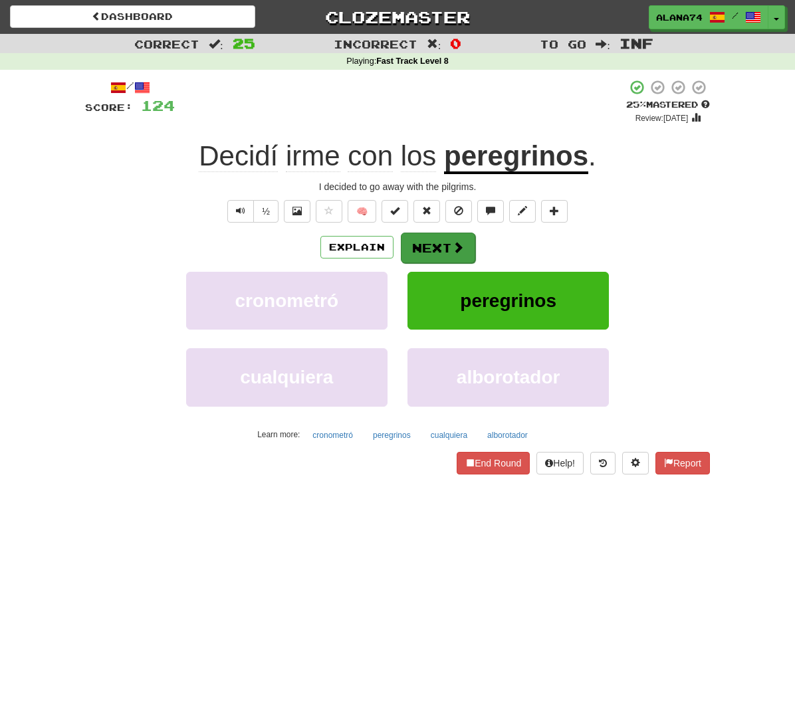
click at [448, 238] on button "Next" at bounding box center [438, 248] width 74 height 31
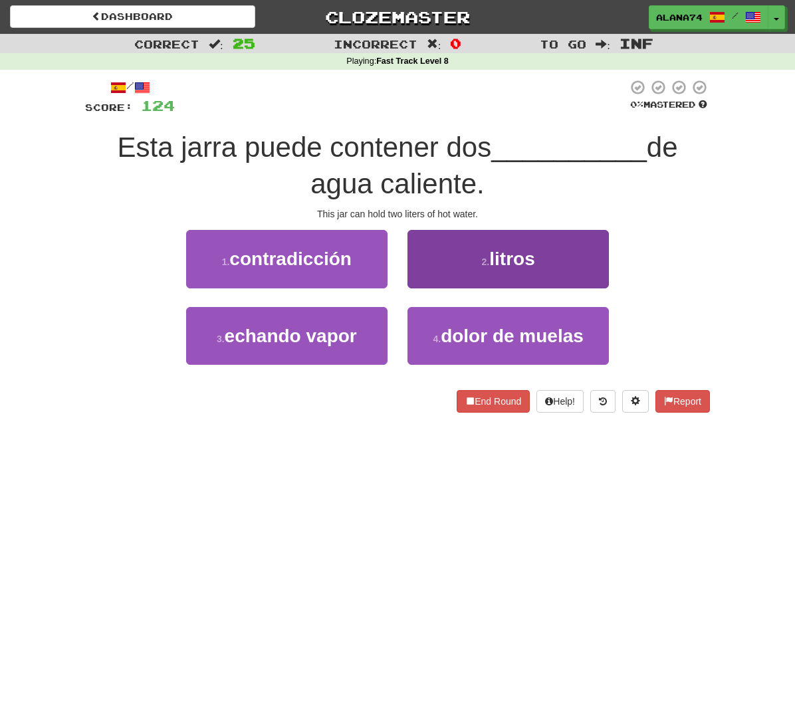
click at [451, 252] on button "2 . litros" at bounding box center [507, 259] width 201 height 58
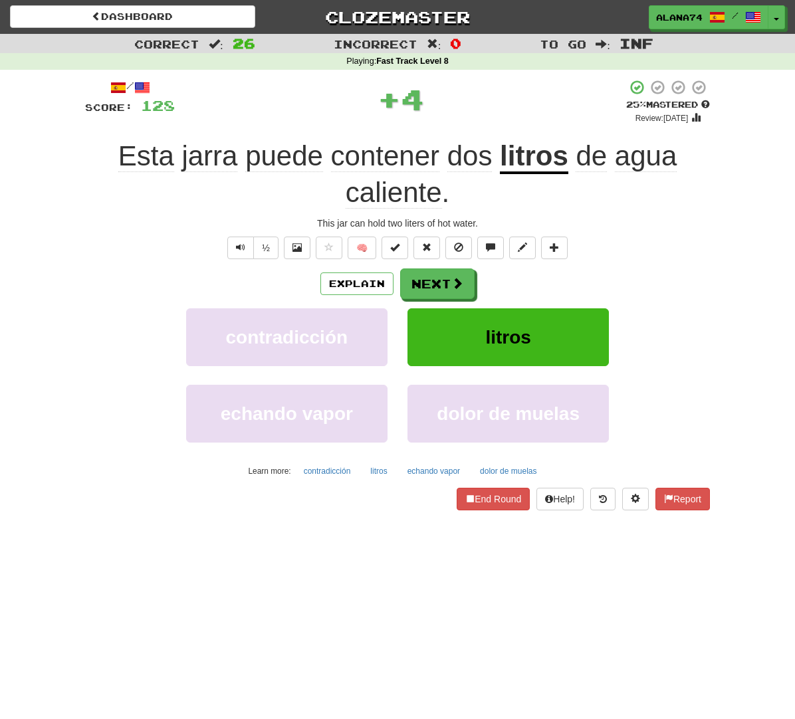
click at [435, 265] on div "/ Score: 128 + 4 25 % Mastered Review: 2025-08-22 Esta jarra puede contener dos…" at bounding box center [397, 294] width 625 height 431
click at [436, 283] on button "Next" at bounding box center [438, 284] width 74 height 31
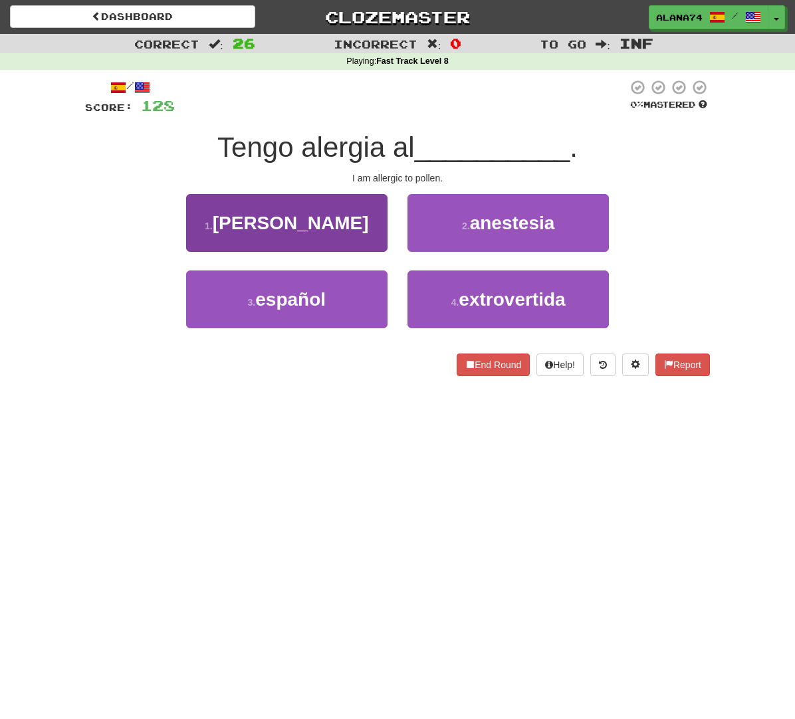
click at [327, 216] on button "1 . polen" at bounding box center [286, 223] width 201 height 58
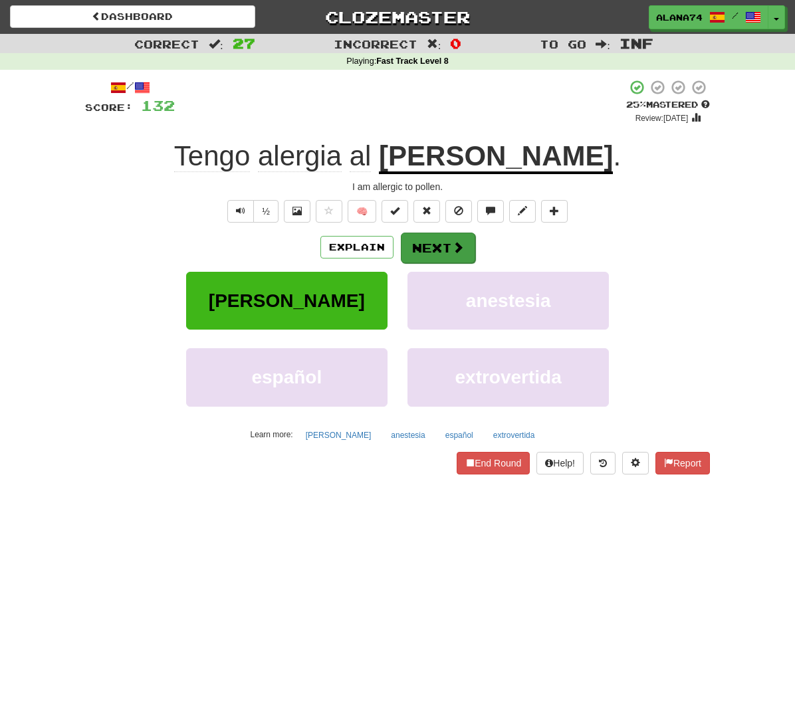
click at [417, 243] on button "Next" at bounding box center [438, 248] width 74 height 31
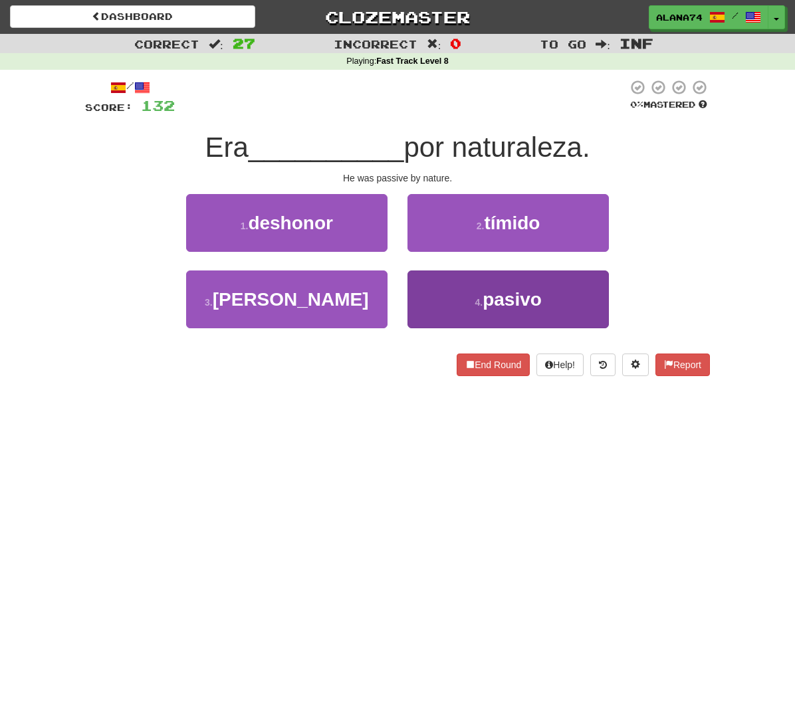
click at [486, 292] on span "pasivo" at bounding box center [512, 299] width 59 height 21
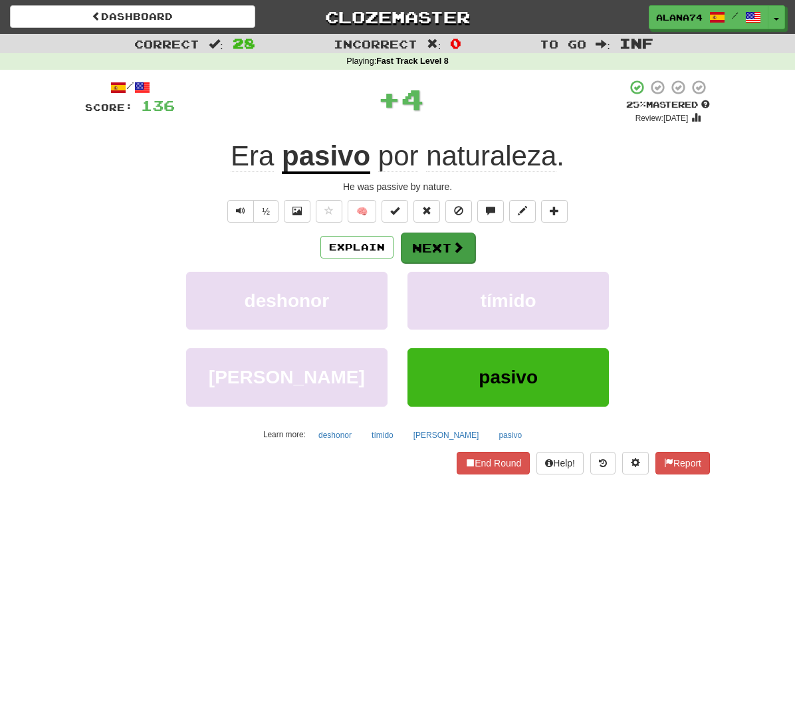
click at [452, 245] on span at bounding box center [458, 247] width 12 height 12
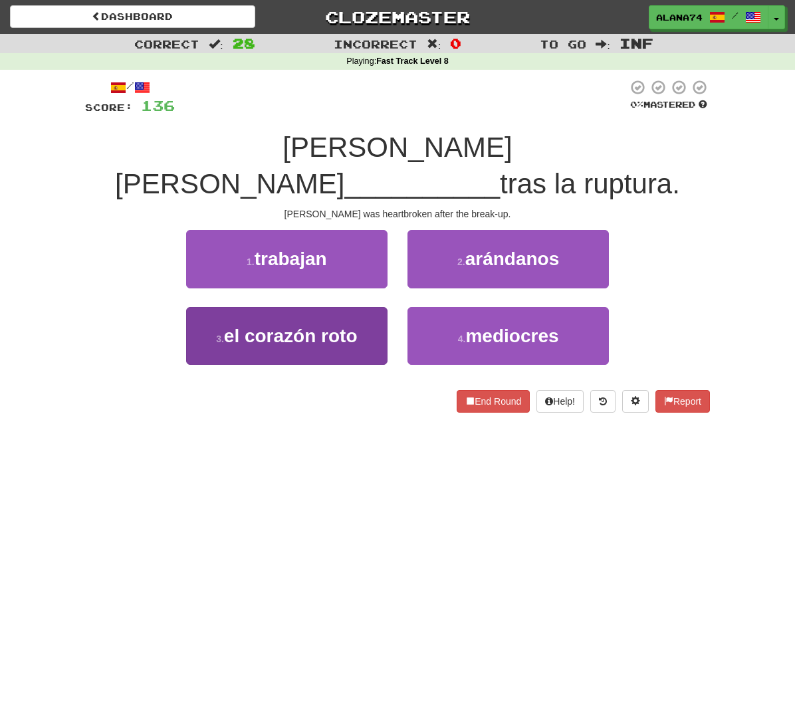
click at [361, 307] on button "3 . el corazón roto" at bounding box center [286, 336] width 201 height 58
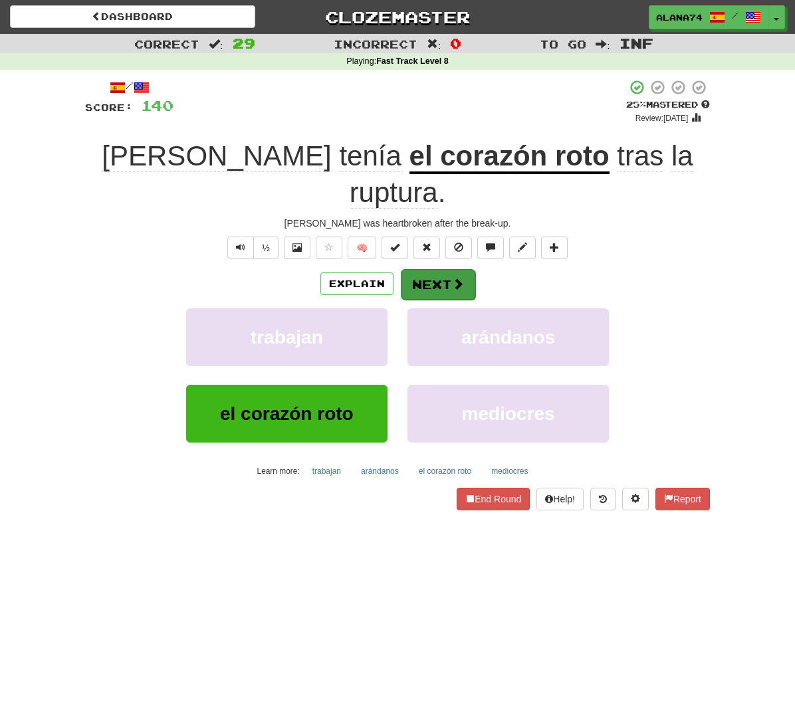
click at [425, 269] on button "Next" at bounding box center [438, 284] width 74 height 31
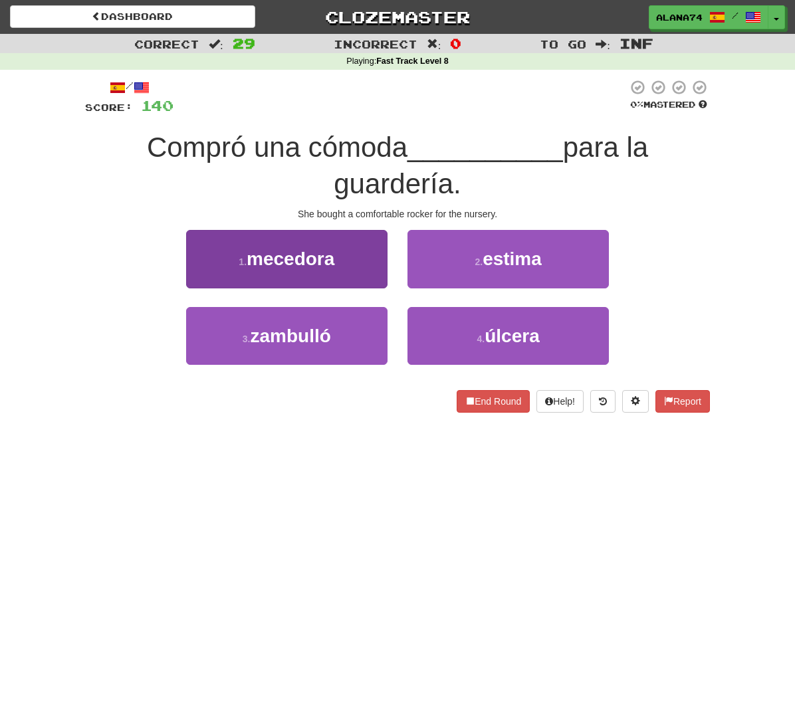
click at [364, 263] on button "1 . mecedora" at bounding box center [286, 259] width 201 height 58
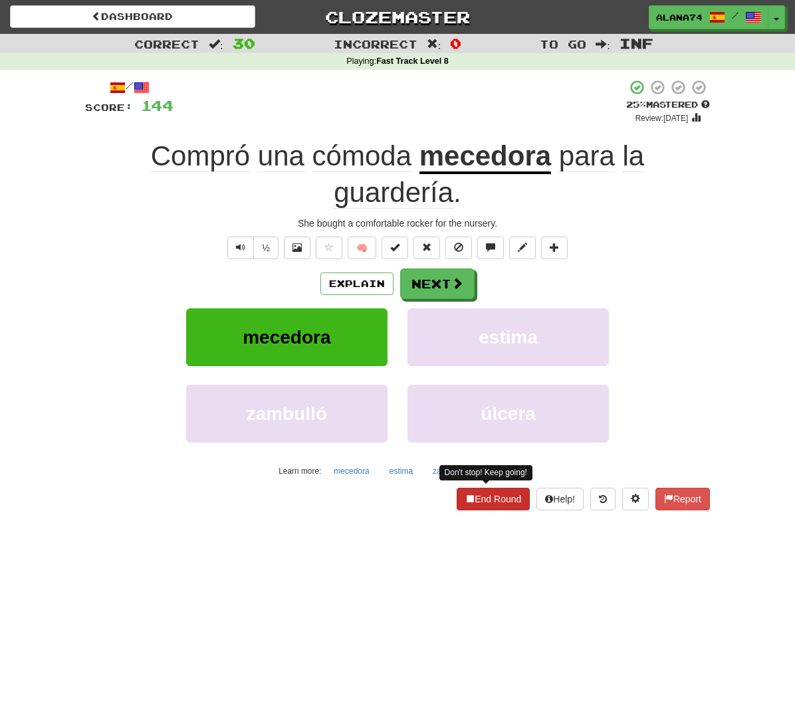
click at [487, 499] on button "End Round" at bounding box center [493, 499] width 73 height 23
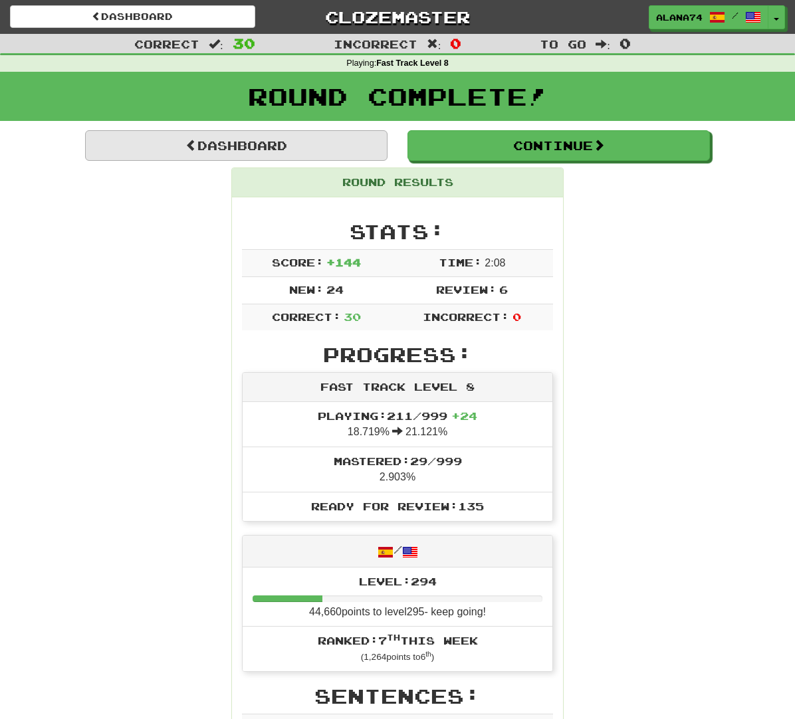
click at [237, 146] on link "Dashboard" at bounding box center [236, 145] width 302 height 31
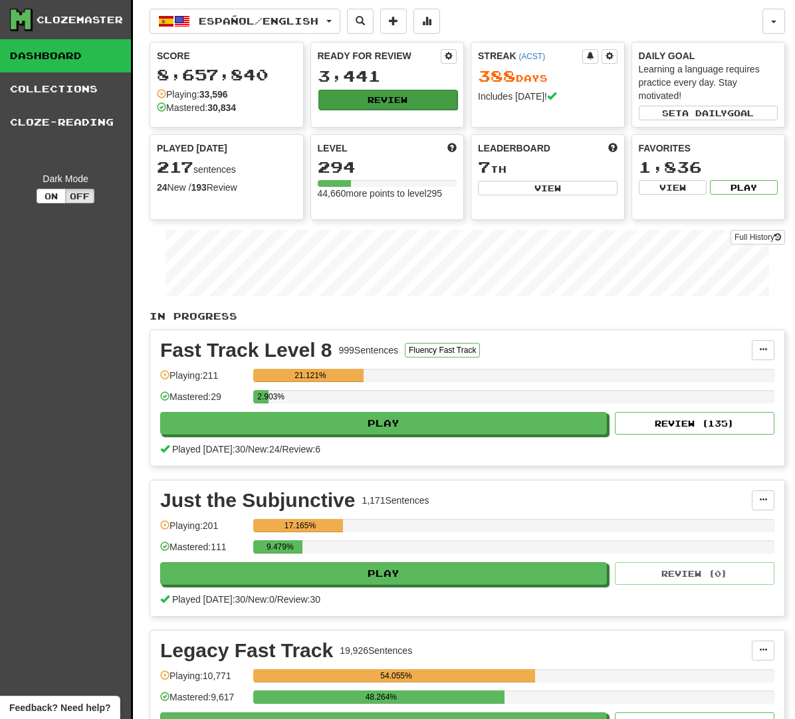
click at [411, 104] on button "Review" at bounding box center [388, 100] width 140 height 20
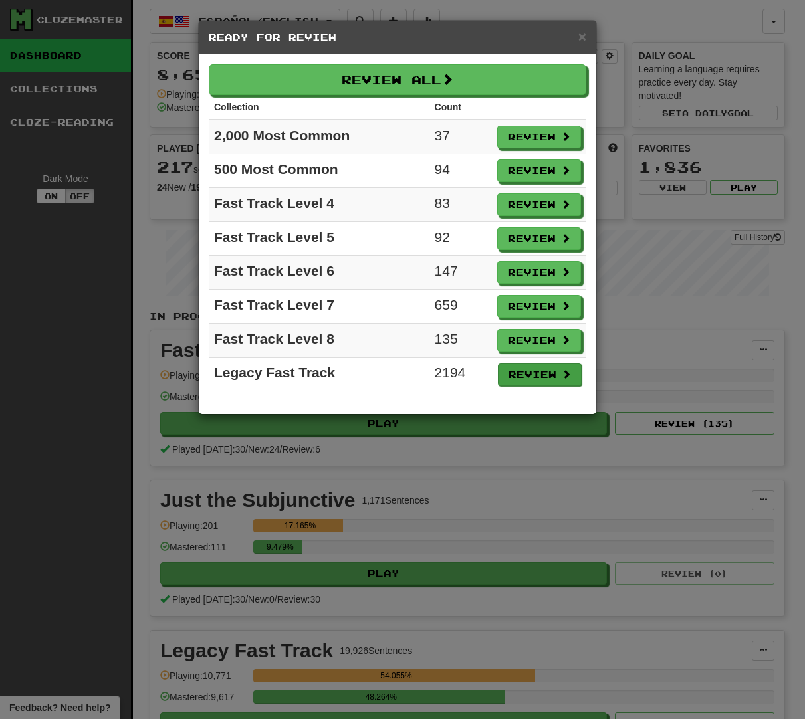
click at [540, 374] on button "Review" at bounding box center [540, 375] width 84 height 23
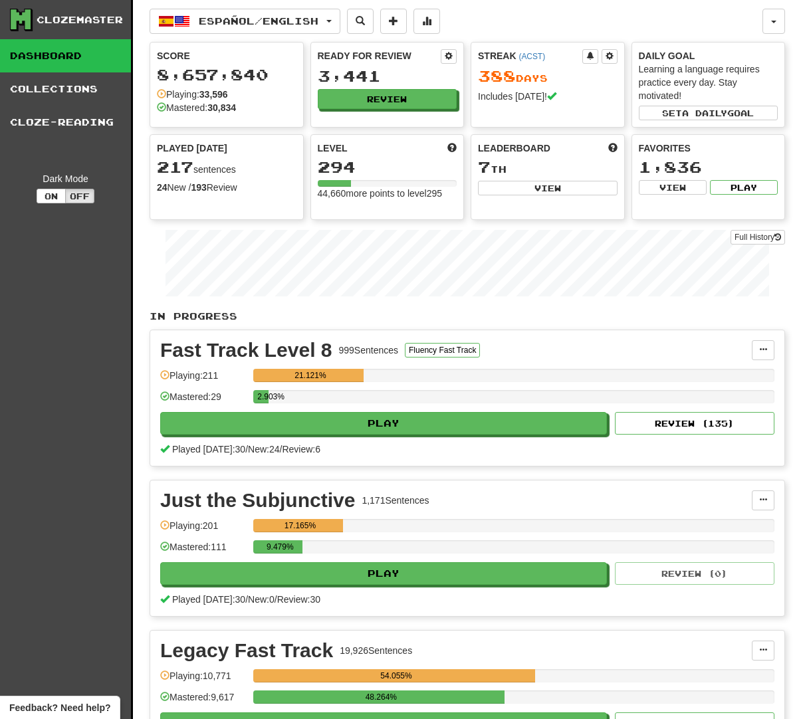
select select "********"
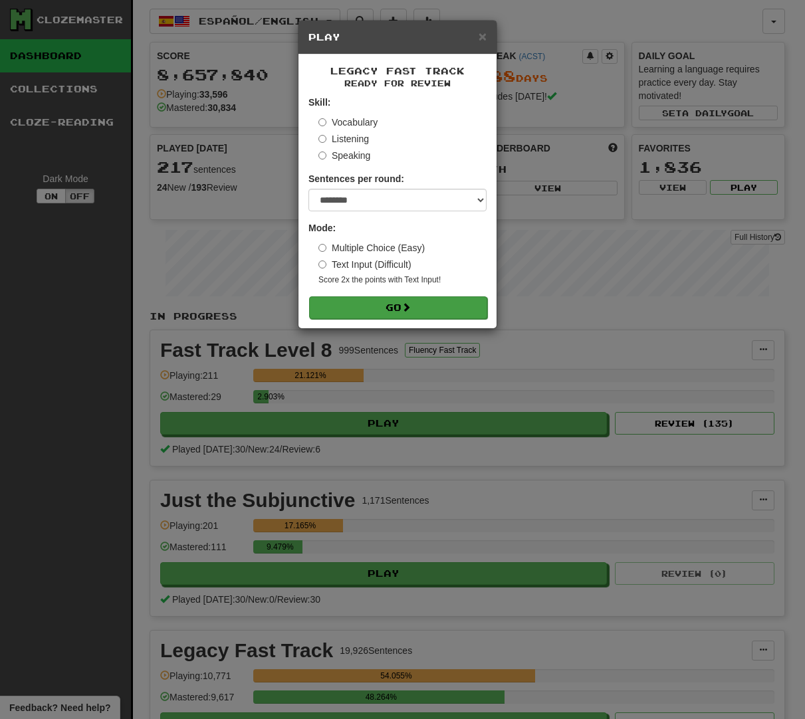
click at [429, 309] on button "Go" at bounding box center [398, 307] width 178 height 23
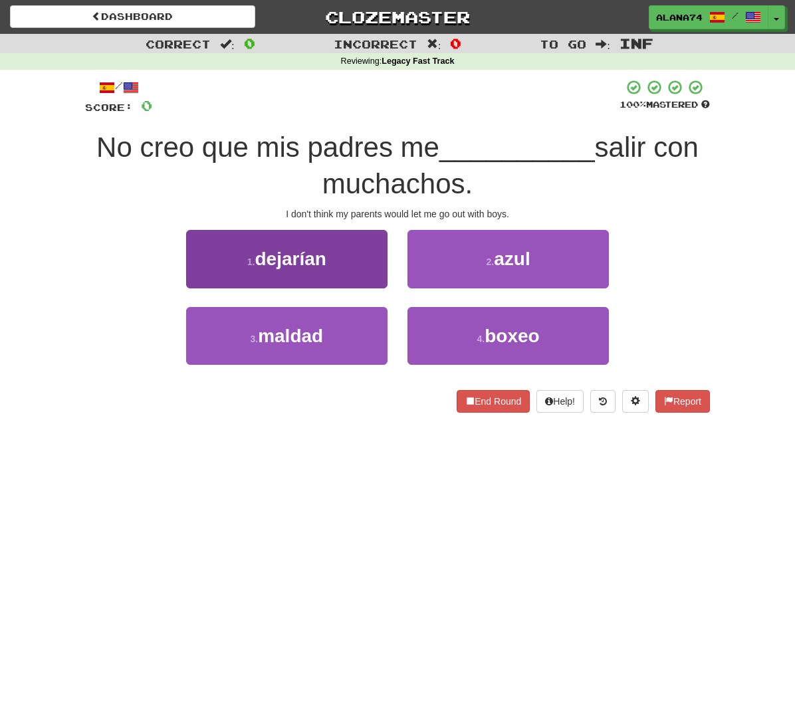
click at [290, 249] on span "dejarían" at bounding box center [290, 259] width 71 height 21
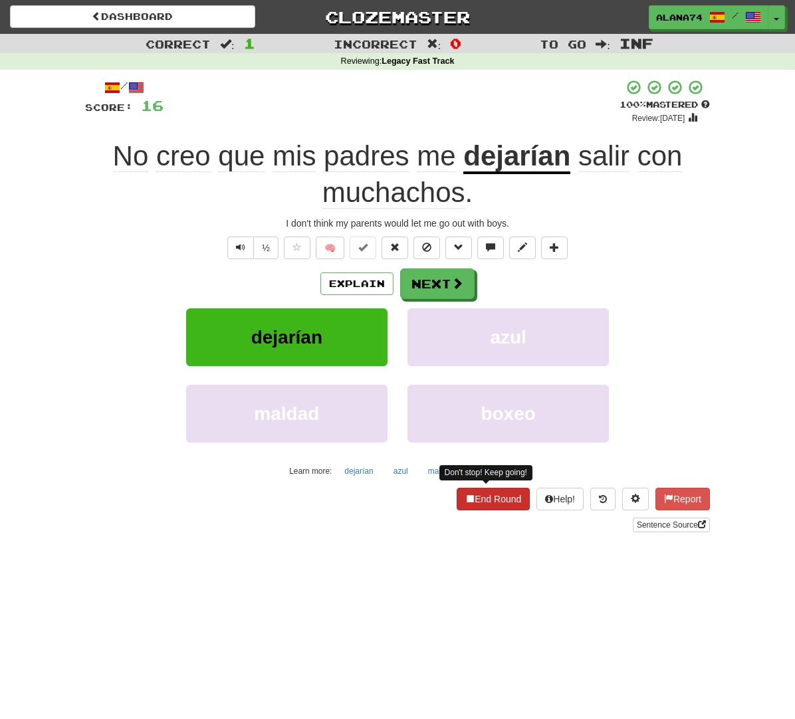
click at [504, 497] on button "End Round" at bounding box center [493, 499] width 73 height 23
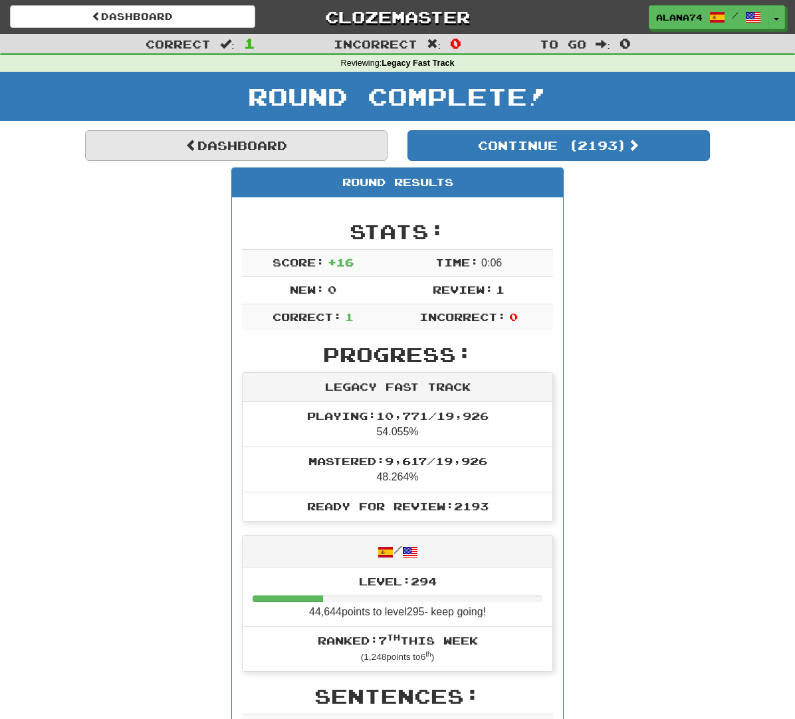
click at [276, 148] on link "Dashboard" at bounding box center [236, 145] width 302 height 31
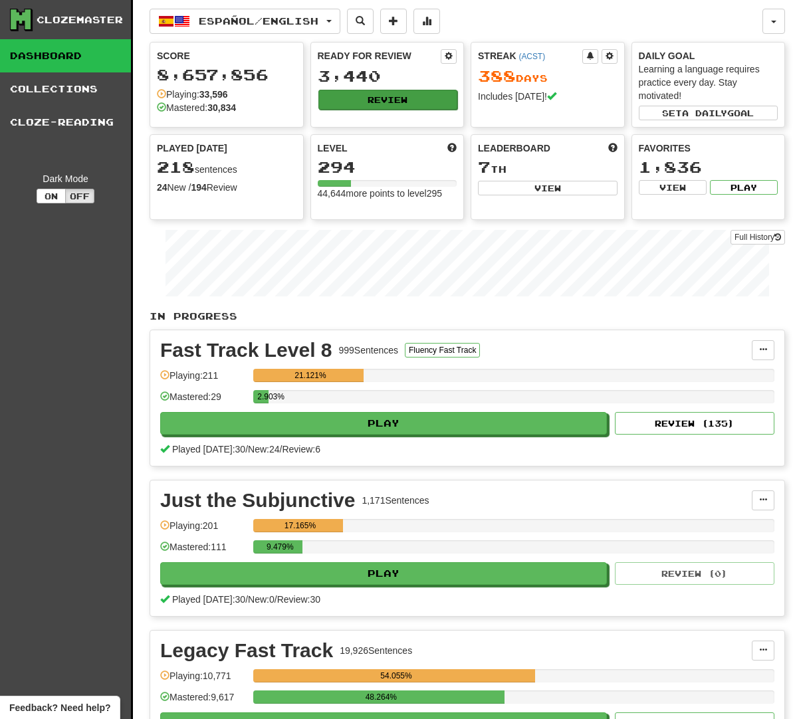
click at [393, 102] on button "Review" at bounding box center [388, 100] width 140 height 20
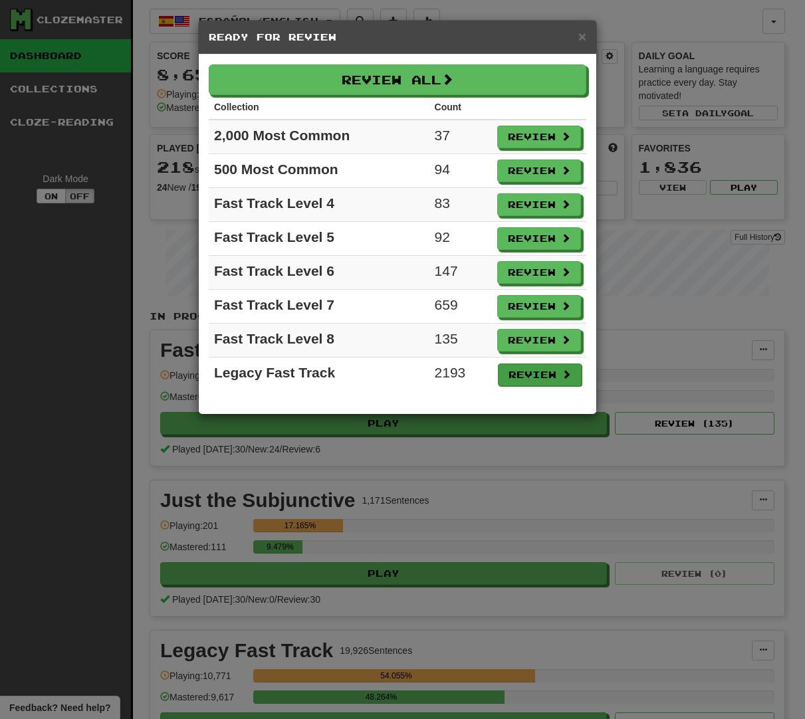
click at [523, 376] on button "Review" at bounding box center [540, 375] width 84 height 23
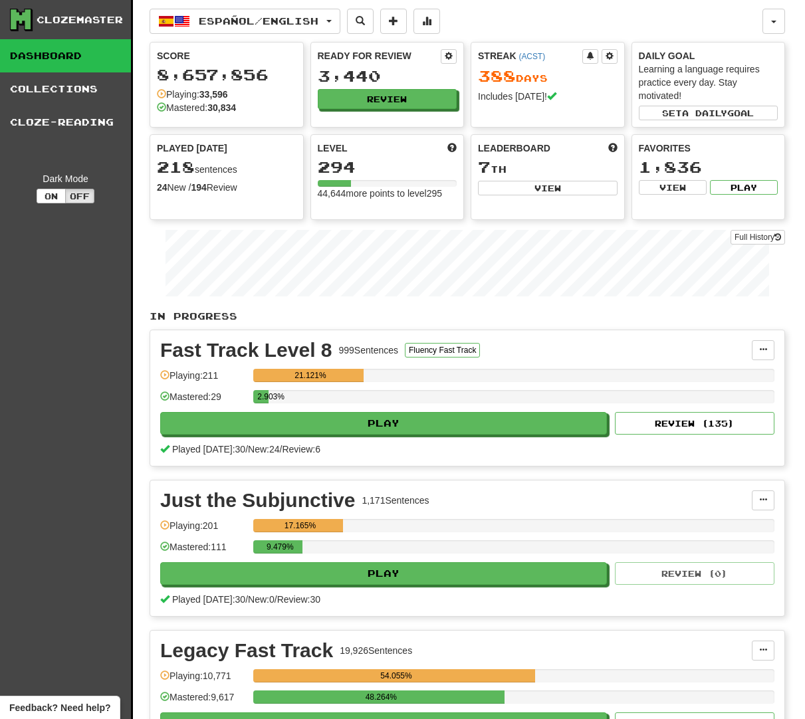
select select "********"
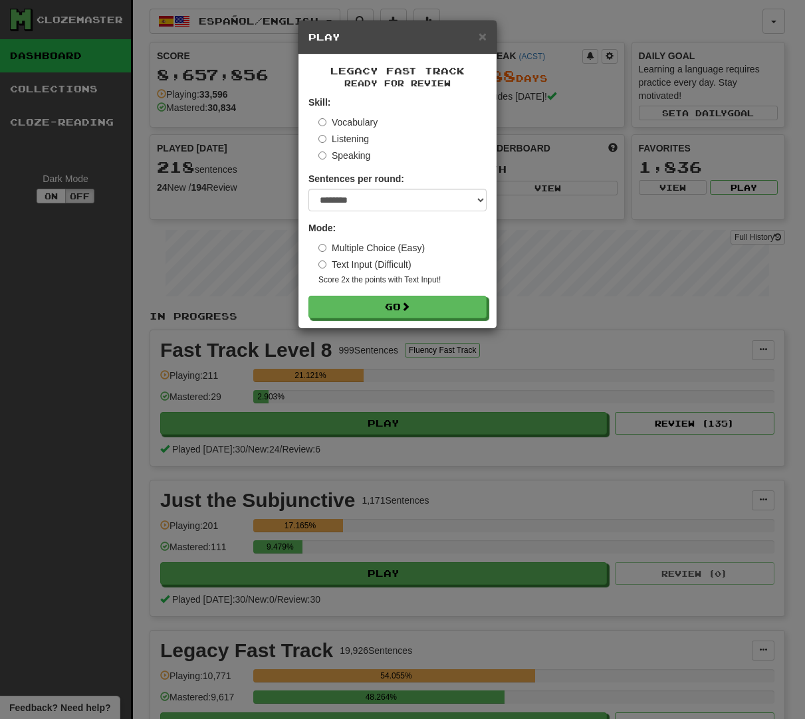
click at [326, 263] on label "Text Input (Difficult)" at bounding box center [364, 264] width 93 height 13
click at [382, 298] on button "Go" at bounding box center [398, 307] width 178 height 23
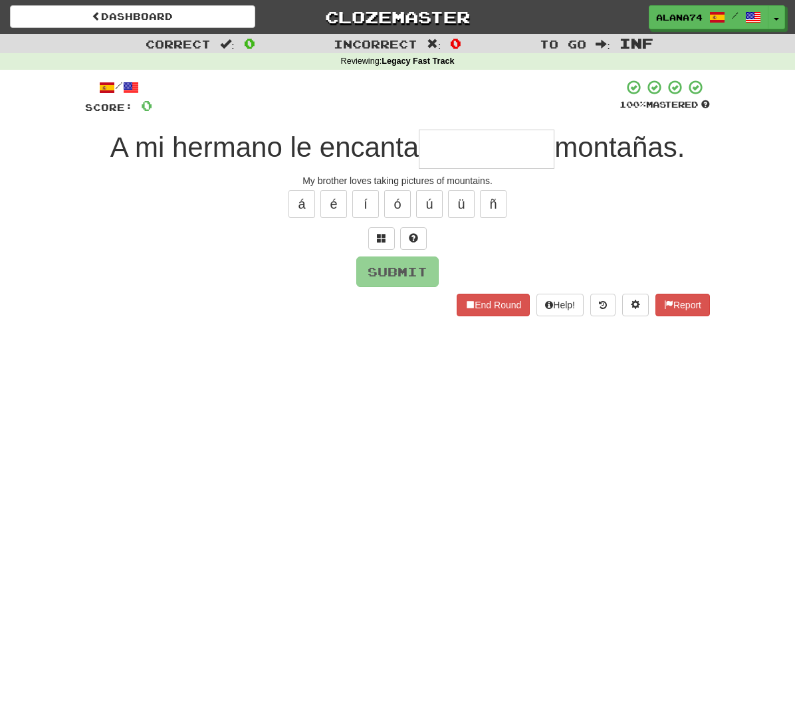
type input "*"
type input "**********"
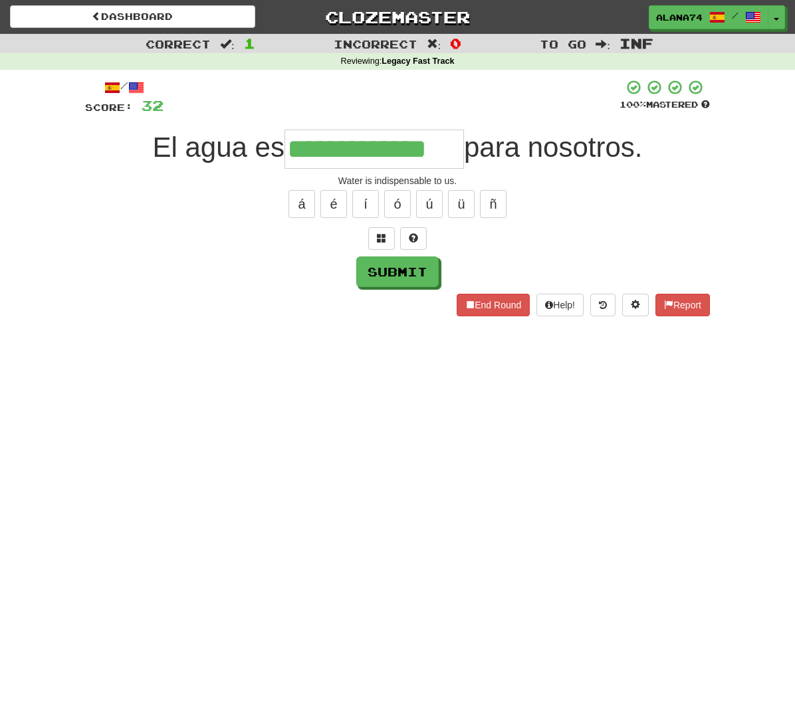
type input "**********"
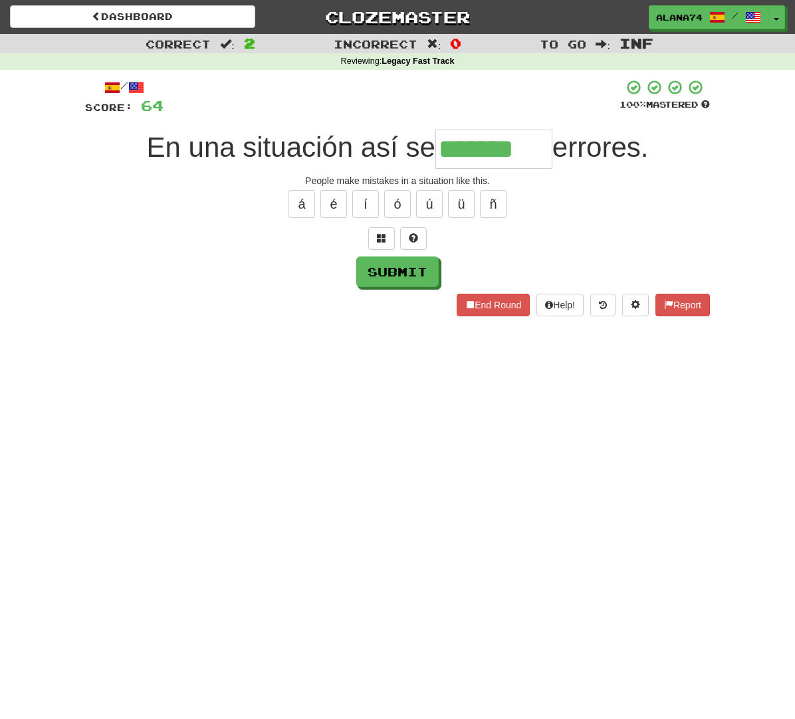
type input "*******"
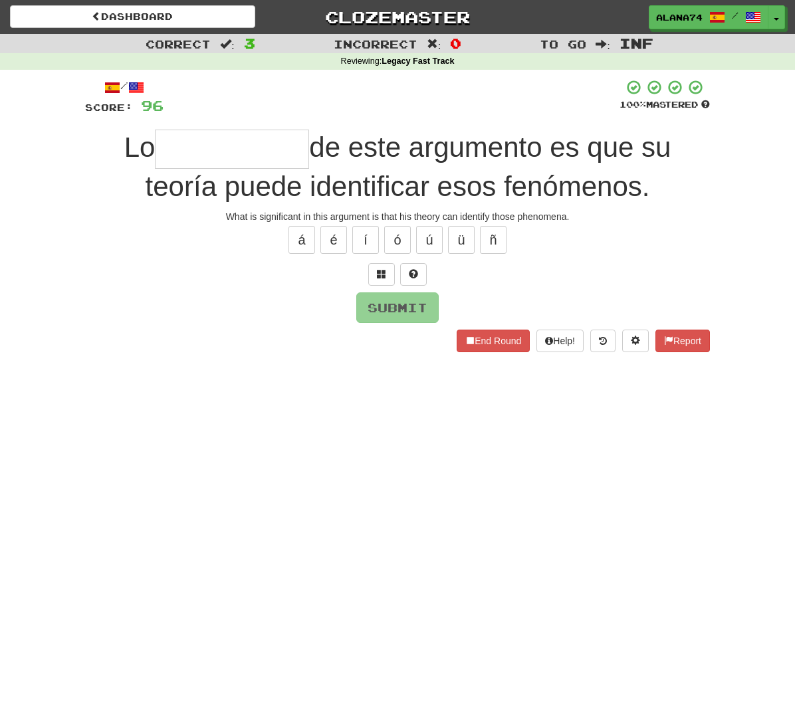
type input "*"
type input "**********"
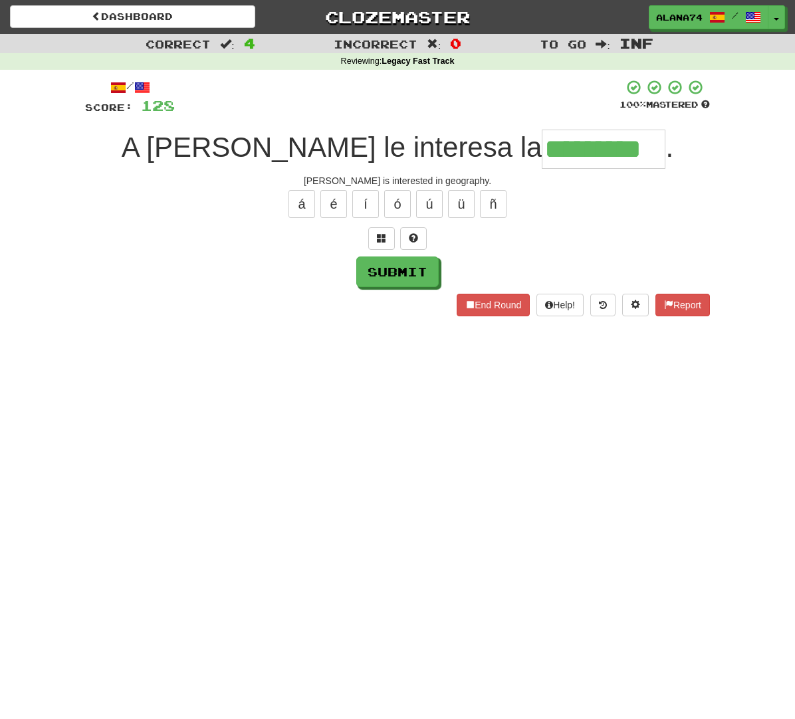
type input "*********"
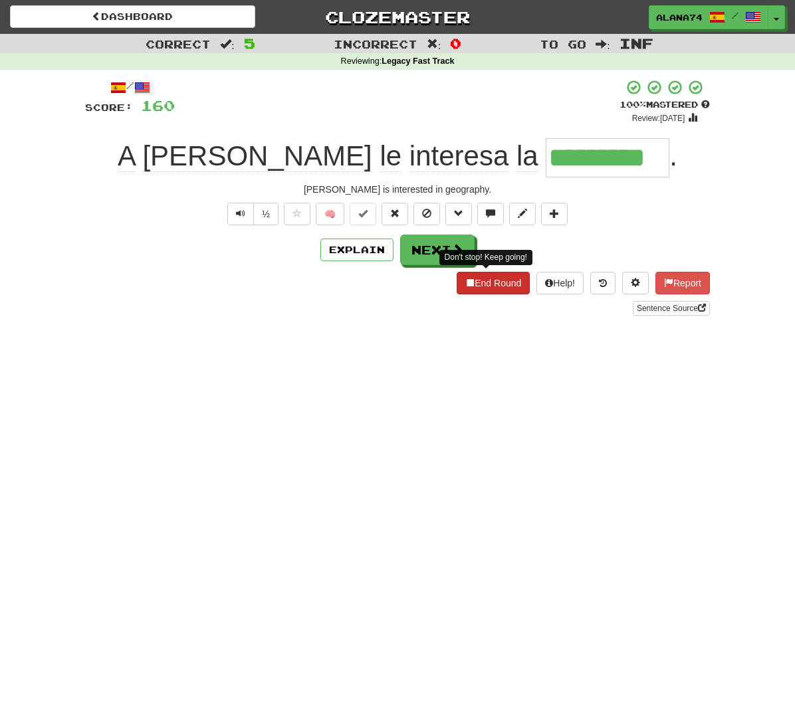
click at [473, 277] on button "End Round" at bounding box center [493, 283] width 73 height 23
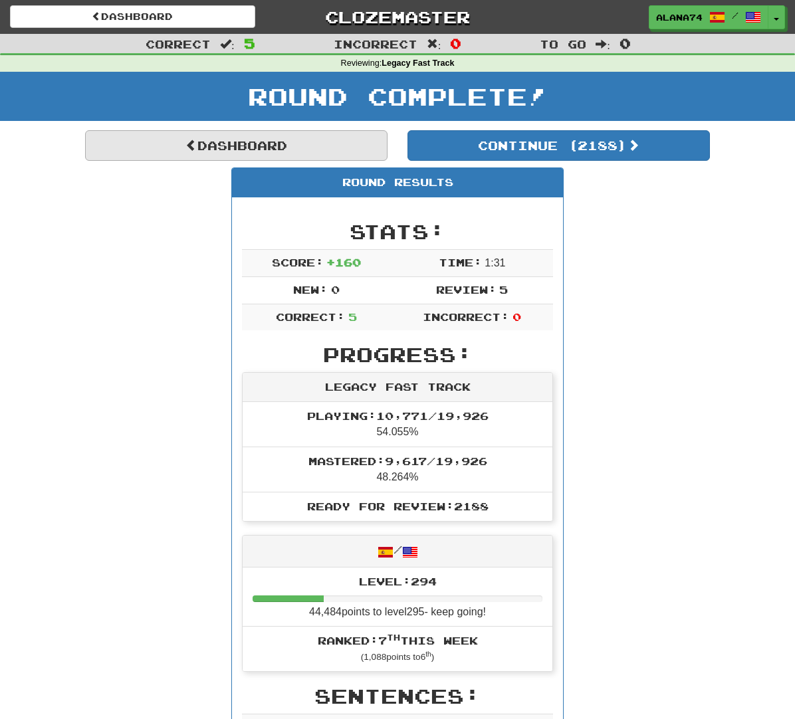
click at [254, 150] on link "Dashboard" at bounding box center [236, 145] width 302 height 31
